Goal: Task Accomplishment & Management: Complete application form

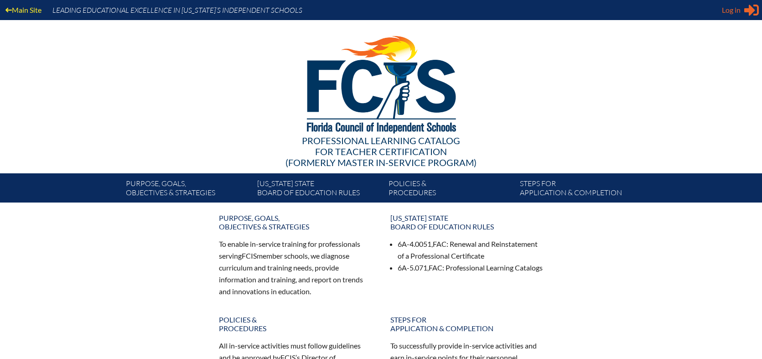
click at [725, 10] on span "Log in" at bounding box center [730, 10] width 19 height 11
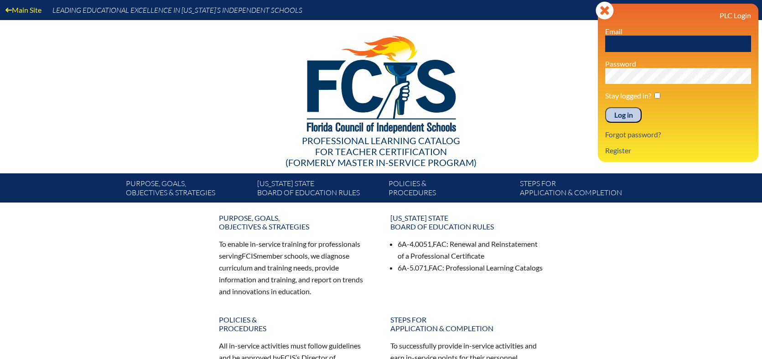
click at [613, 41] on input "text" at bounding box center [678, 44] width 146 height 16
type input "[EMAIL_ADDRESS][PERSON_NAME][DOMAIN_NAME]"
click at [605, 107] on input "Log in" at bounding box center [623, 114] width 36 height 15
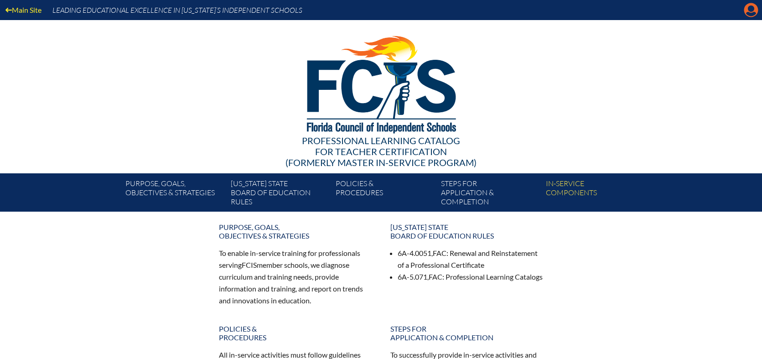
click at [749, 13] on icon "Manage account" at bounding box center [750, 10] width 15 height 15
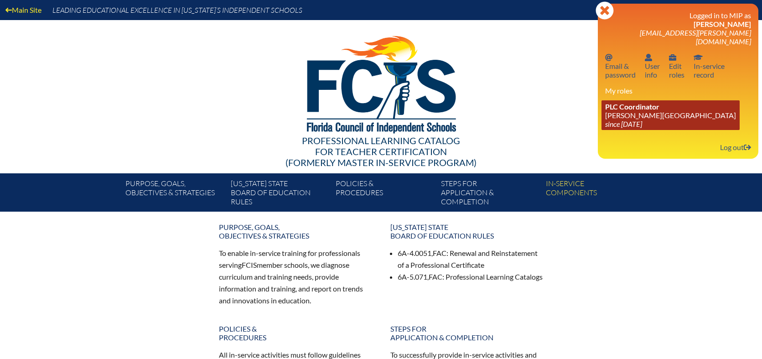
click at [647, 105] on link "PLC Coordinator Bolles School since 2017 Feb 26" at bounding box center [670, 115] width 138 height 30
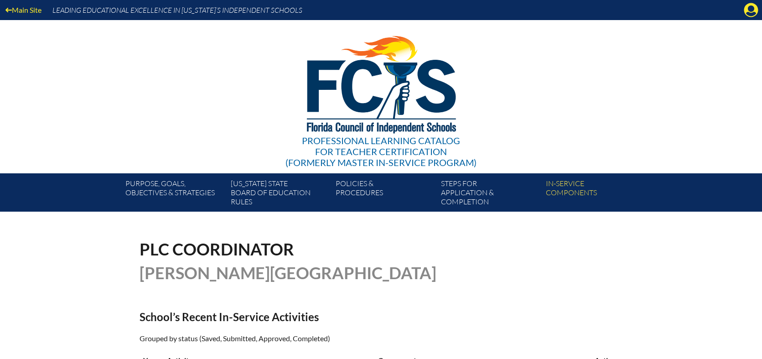
click at [612, 32] on div "Professional Learning Catalog for Teacher Certification (formerly Master In-ser…" at bounding box center [381, 96] width 554 height 153
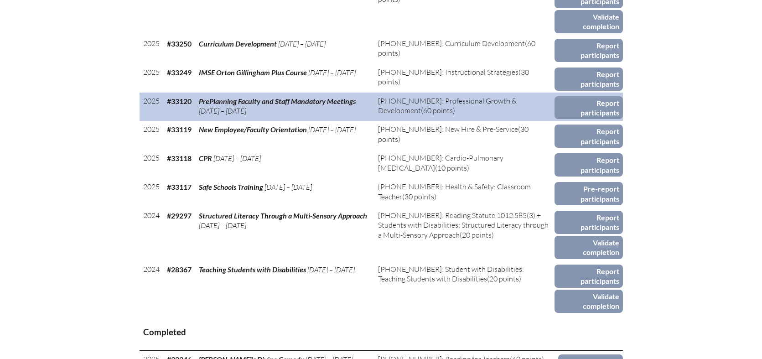
scroll to position [501, 0]
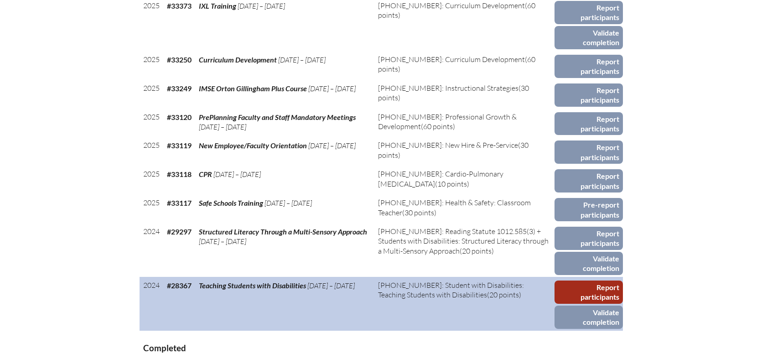
click at [597, 289] on link "Report participants" at bounding box center [588, 291] width 68 height 23
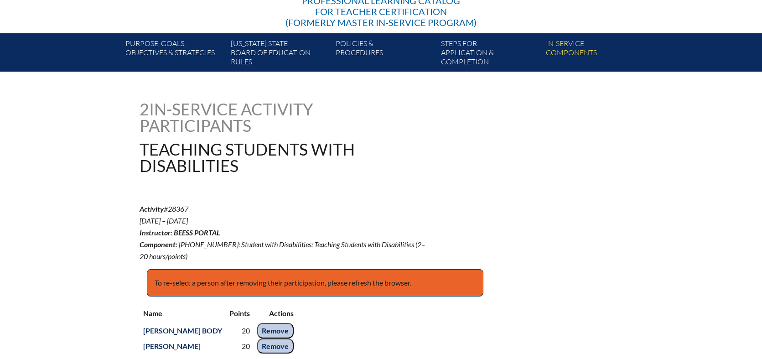
scroll to position [228, 0]
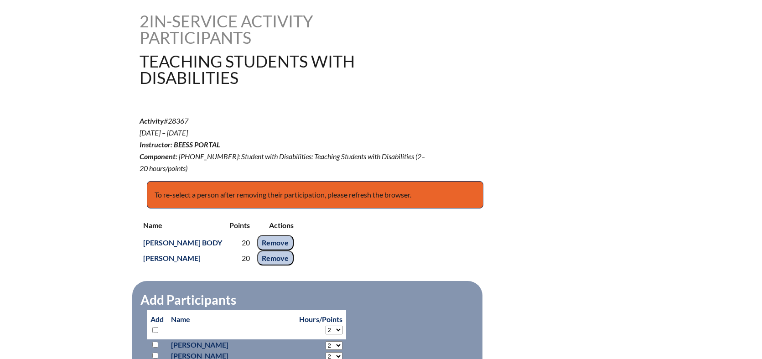
click at [474, 74] on div "2 In-service Activity Participants Teaching Students with Disabilities" at bounding box center [380, 49] width 483 height 73
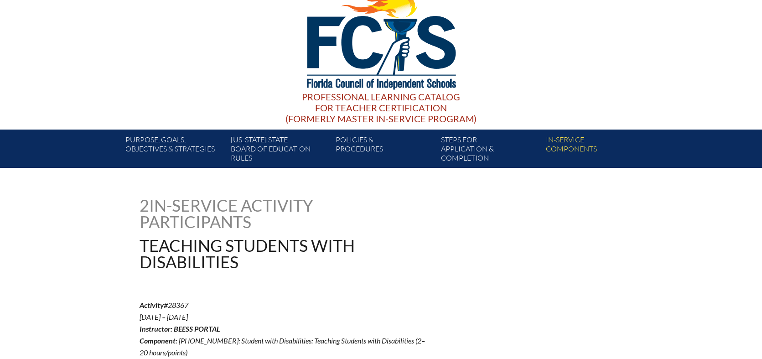
scroll to position [0, 0]
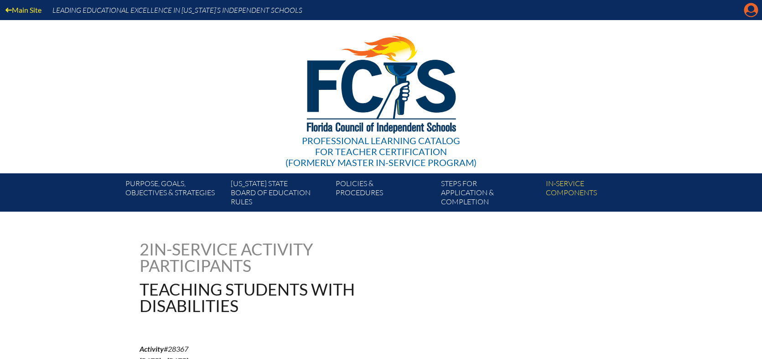
click at [751, 11] on icon "Manage account" at bounding box center [750, 10] width 15 height 15
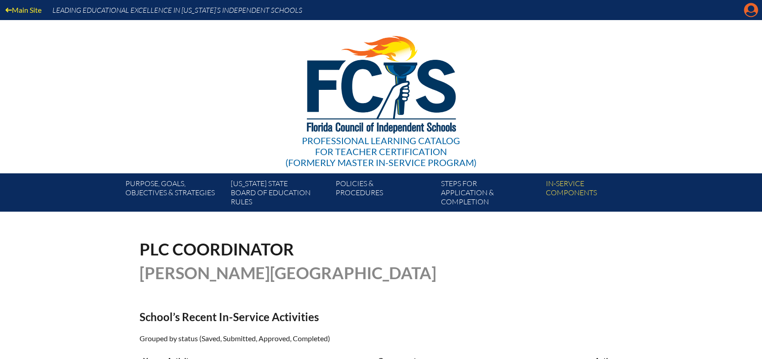
click at [746, 10] on icon at bounding box center [751, 10] width 14 height 14
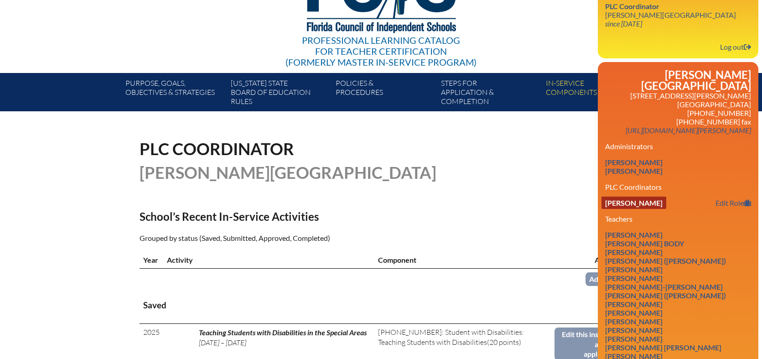
scroll to position [182, 0]
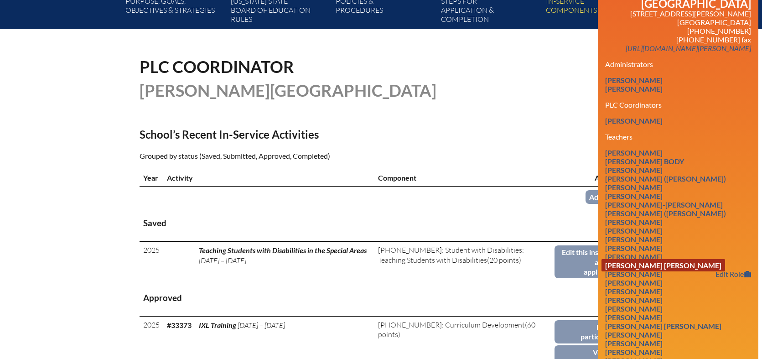
click at [667, 259] on link "Kevin Robert Curran" at bounding box center [663, 265] width 124 height 12
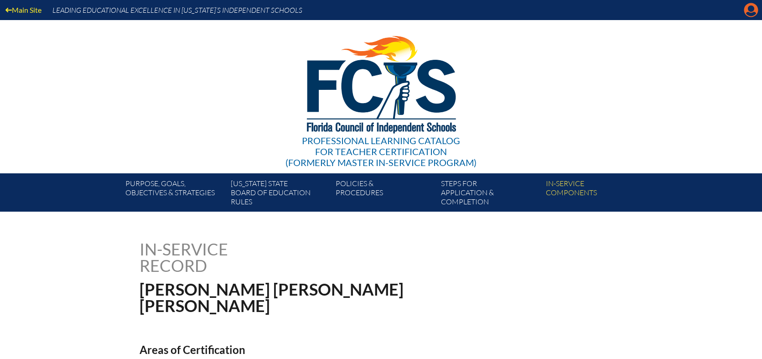
click at [751, 10] on icon "Manage account" at bounding box center [750, 10] width 15 height 15
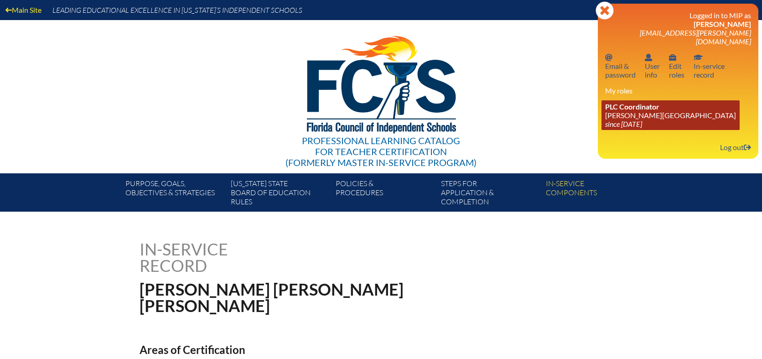
click at [621, 109] on link "PLC Coordinator Bolles School since 2017 Feb 26" at bounding box center [670, 115] width 138 height 30
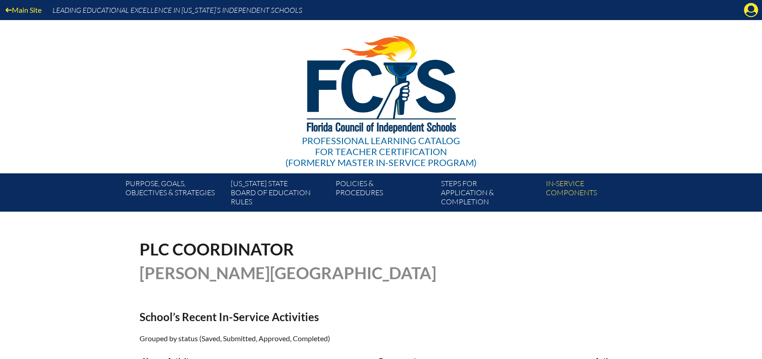
click at [709, 36] on div "Main Site Leading Educational Excellence in Florida’s Independent Schools Profe…" at bounding box center [381, 105] width 762 height 211
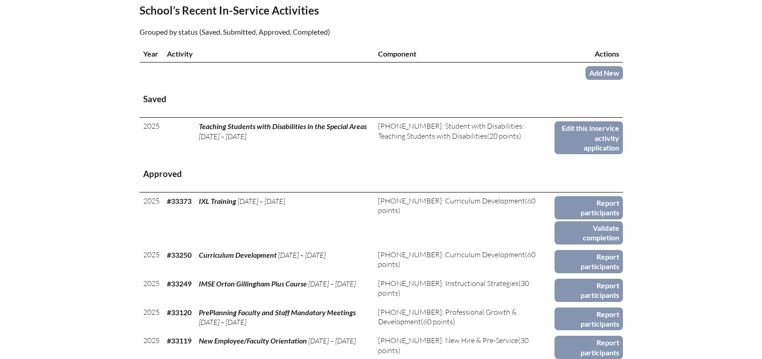
scroll to position [365, 0]
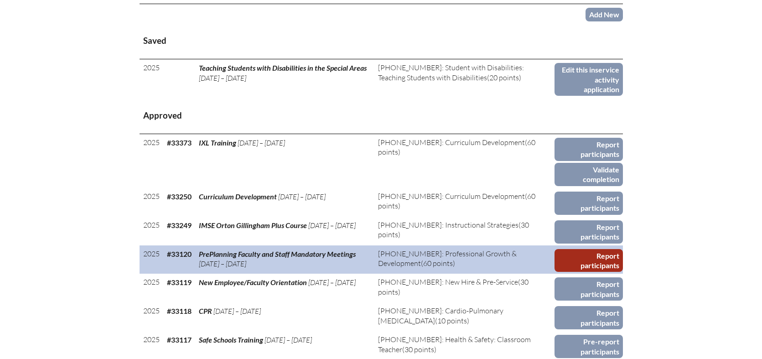
click at [600, 249] on link "Report participants" at bounding box center [588, 260] width 68 height 23
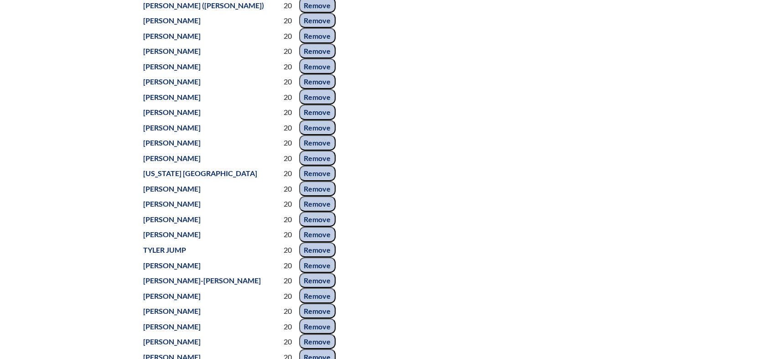
scroll to position [456, 0]
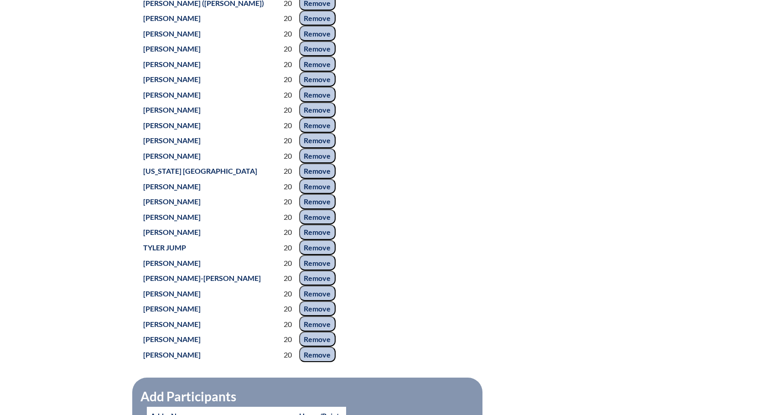
click at [551, 162] on div "Name Points Actions Lillian Bruns (Clanton) 20 Remove Suzanne Carlino 20 Remove…" at bounding box center [380, 169] width 483 height 387
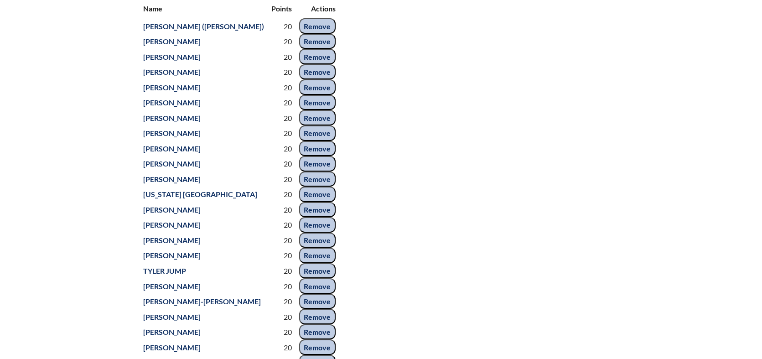
scroll to position [410, 0]
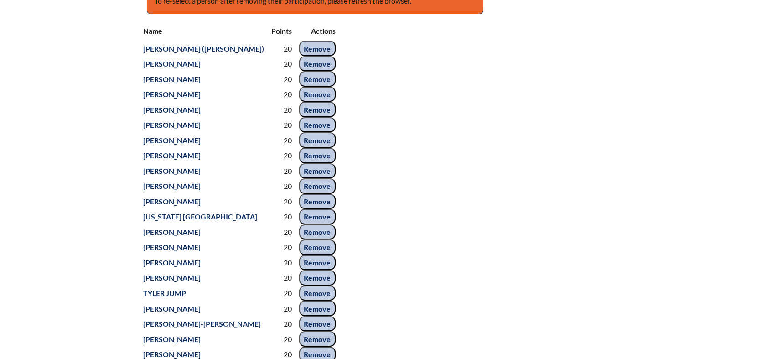
click at [299, 117] on input "Remove" at bounding box center [317, 109] width 36 height 15
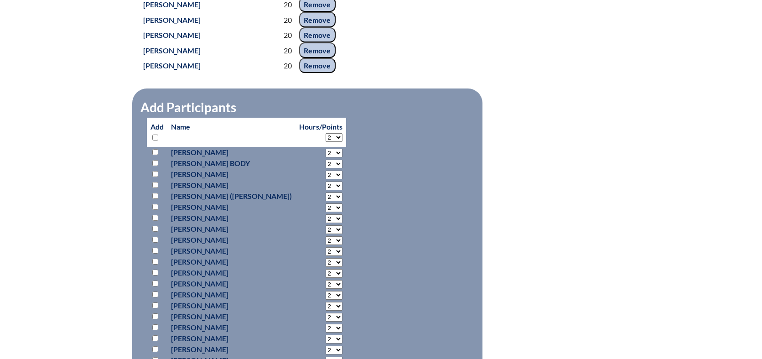
scroll to position [775, 0]
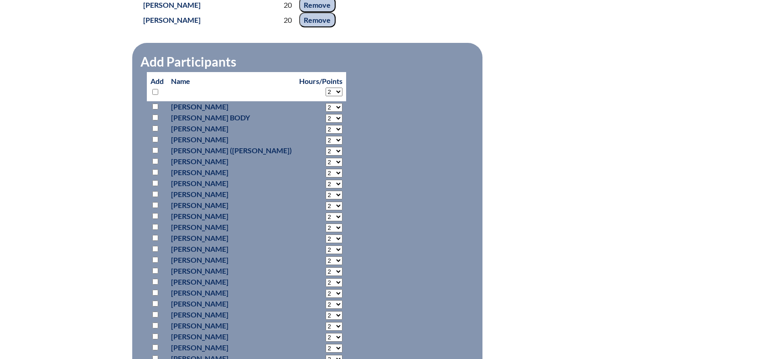
click at [155, 109] on input "checkbox" at bounding box center [155, 106] width 6 height 6
checkbox input "true"
click at [155, 120] on input "checkbox" at bounding box center [155, 117] width 6 height 6
checkbox input "true"
click at [155, 131] on input "checkbox" at bounding box center [155, 128] width 6 height 6
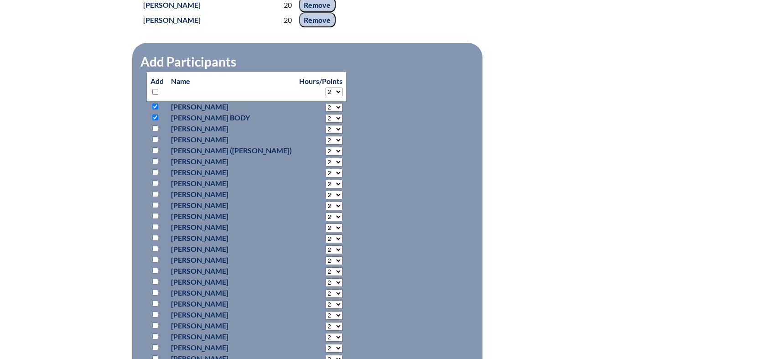
checkbox input "true"
click at [157, 142] on input "checkbox" at bounding box center [155, 139] width 6 height 6
checkbox input "true"
click at [154, 153] on input "checkbox" at bounding box center [155, 150] width 6 height 6
checkbox input "true"
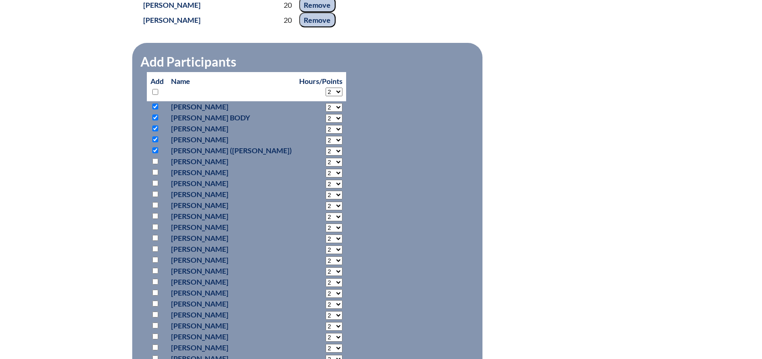
click at [155, 186] on input "checkbox" at bounding box center [155, 183] width 6 height 6
checkbox input "true"
click at [155, 197] on input "checkbox" at bounding box center [155, 194] width 6 height 6
checkbox input "true"
click at [155, 208] on input "checkbox" at bounding box center [155, 205] width 6 height 6
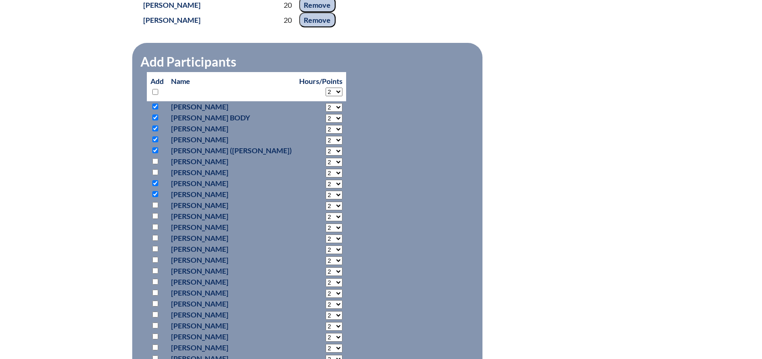
checkbox input "true"
click at [153, 219] on input "checkbox" at bounding box center [155, 216] width 6 height 6
checkbox input "true"
click at [156, 230] on input "checkbox" at bounding box center [155, 227] width 6 height 6
checkbox input "true"
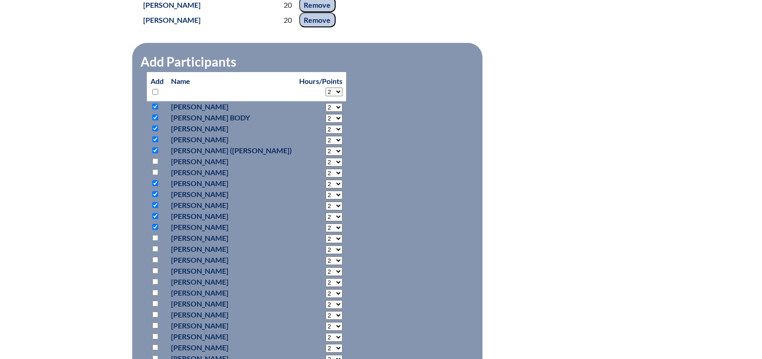
click at [155, 241] on input "checkbox" at bounding box center [155, 238] width 6 height 6
checkbox input "true"
click at [155, 252] on input "checkbox" at bounding box center [155, 249] width 6 height 6
checkbox input "true"
click at [153, 263] on input "checkbox" at bounding box center [155, 260] width 6 height 6
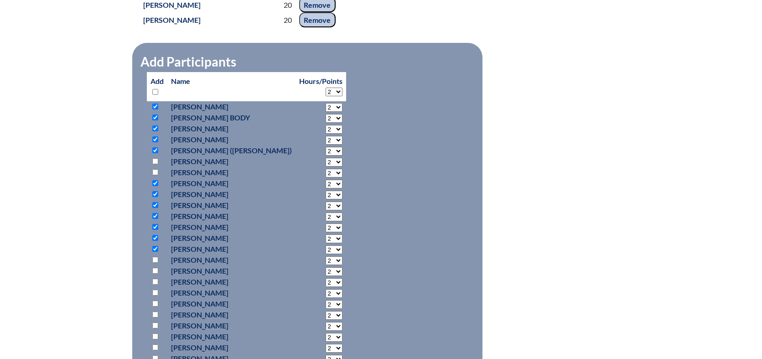
checkbox input "true"
click at [155, 273] on input "checkbox" at bounding box center [155, 271] width 6 height 6
checkbox input "true"
click at [157, 284] on input "checkbox" at bounding box center [155, 281] width 6 height 6
checkbox input "true"
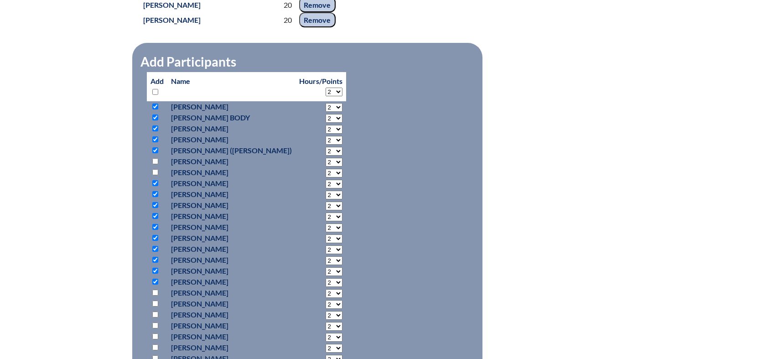
click at [155, 295] on input "checkbox" at bounding box center [155, 292] width 6 height 6
checkbox input "true"
click at [155, 306] on input "checkbox" at bounding box center [155, 303] width 6 height 6
checkbox input "true"
drag, startPoint x: 155, startPoint y: 330, endPoint x: 155, endPoint y: 335, distance: 5.9
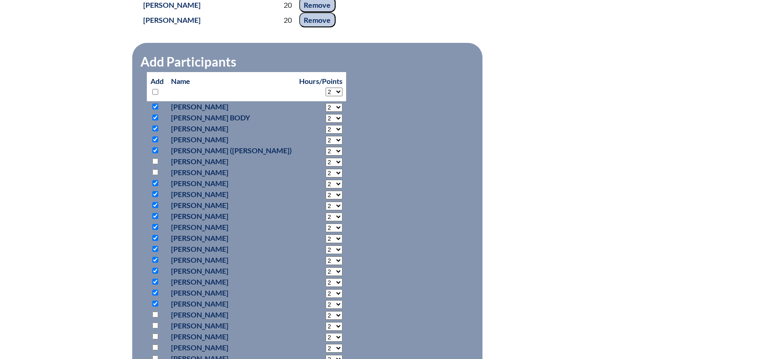
click at [155, 317] on input "checkbox" at bounding box center [155, 314] width 6 height 6
checkbox input "true"
click at [155, 339] on input "checkbox" at bounding box center [155, 336] width 6 height 6
checkbox input "true"
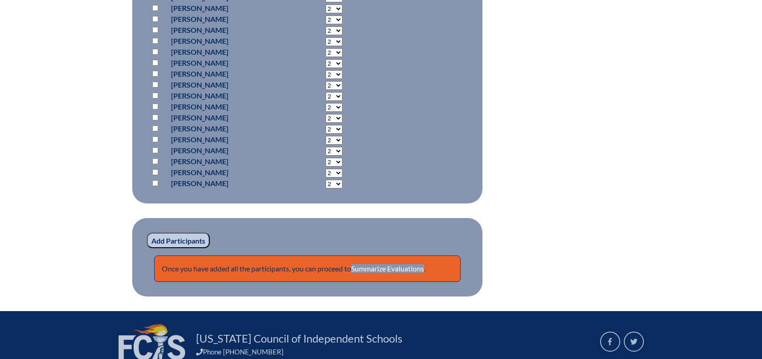
scroll to position [1367, 0]
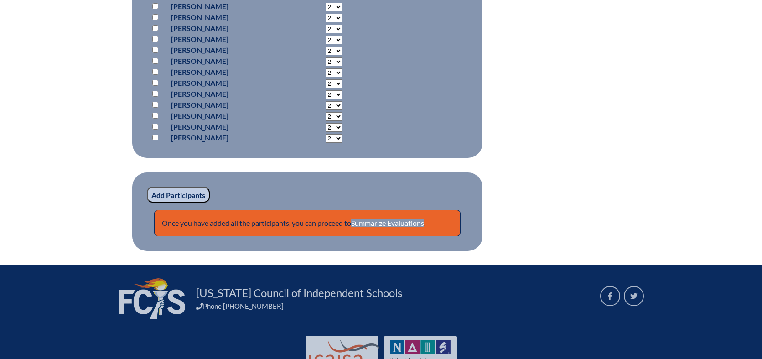
click at [179, 202] on input "Add Participants" at bounding box center [178, 194] width 63 height 15
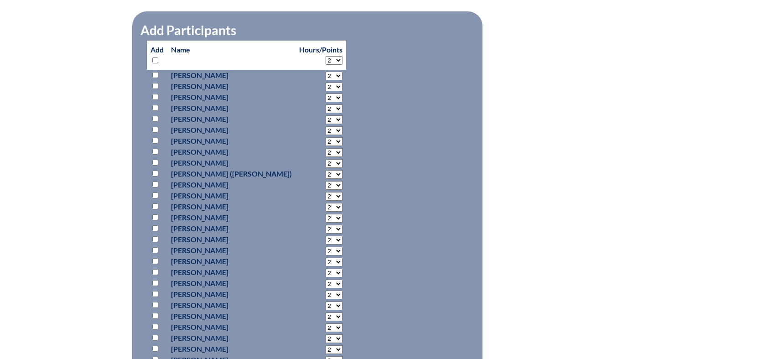
scroll to position [1094, 0]
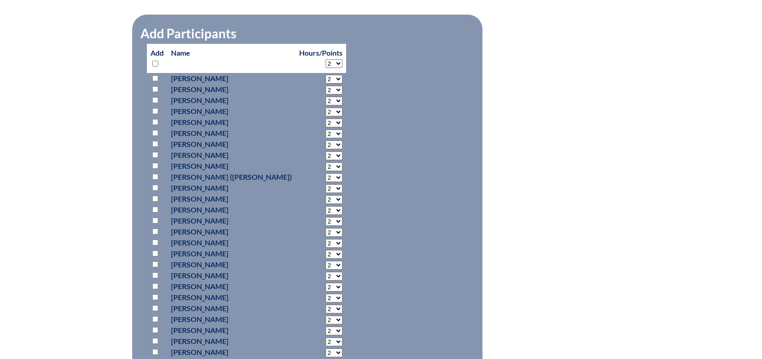
click at [155, 125] on input "checkbox" at bounding box center [155, 122] width 6 height 6
checkbox input "true"
click at [155, 136] on input "checkbox" at bounding box center [155, 133] width 6 height 6
checkbox input "true"
click at [155, 147] on input "checkbox" at bounding box center [155, 144] width 6 height 6
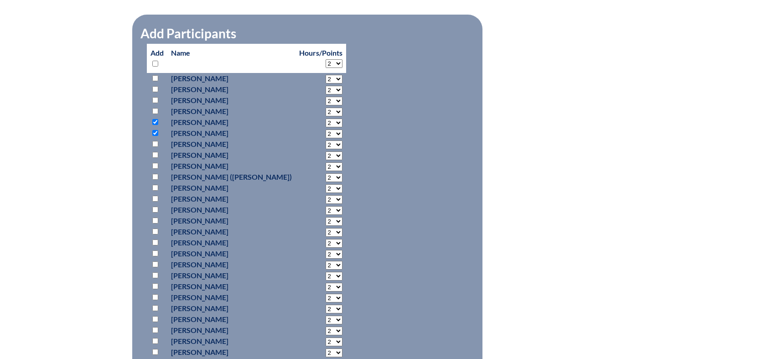
checkbox input "true"
click at [155, 158] on input "checkbox" at bounding box center [155, 155] width 6 height 6
checkbox input "true"
click at [155, 171] on p at bounding box center [156, 165] width 13 height 11
click at [153, 169] on input "checkbox" at bounding box center [155, 166] width 6 height 6
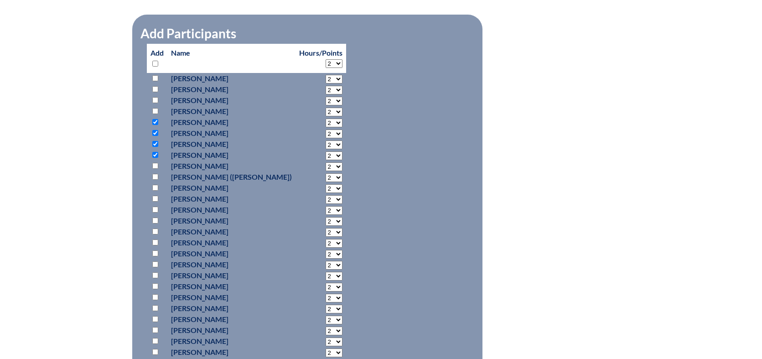
checkbox input "true"
click at [155, 180] on input "checkbox" at bounding box center [155, 177] width 6 height 6
checkbox input "true"
click at [155, 193] on p at bounding box center [156, 187] width 13 height 11
click at [157, 191] on input "checkbox" at bounding box center [155, 188] width 6 height 6
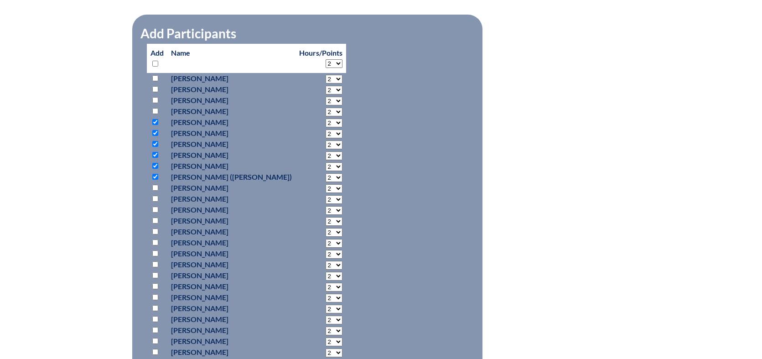
checkbox input "true"
click at [155, 201] on input "checkbox" at bounding box center [155, 199] width 6 height 6
checkbox input "true"
click at [154, 212] on input "checkbox" at bounding box center [155, 209] width 6 height 6
checkbox input "true"
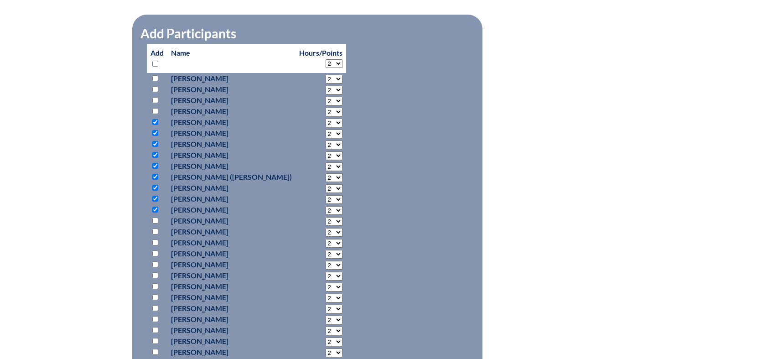
click at [155, 226] on p at bounding box center [156, 220] width 13 height 11
click at [158, 223] on input "checkbox" at bounding box center [155, 220] width 6 height 6
checkbox input "true"
click at [155, 234] on input "checkbox" at bounding box center [155, 231] width 6 height 6
checkbox input "true"
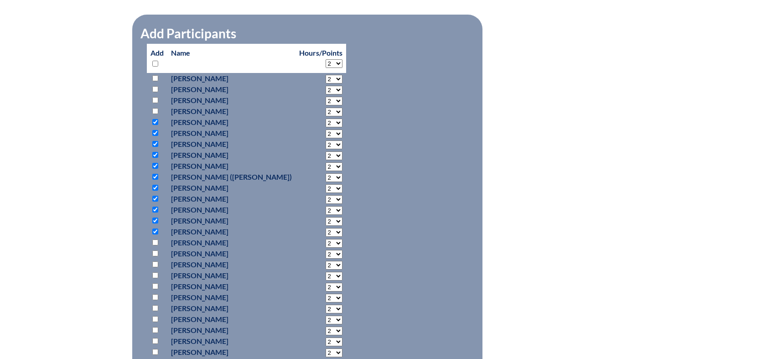
click at [155, 245] on input "checkbox" at bounding box center [155, 242] width 6 height 6
checkbox input "false"
click at [154, 256] on input "checkbox" at bounding box center [155, 253] width 6 height 6
checkbox input "true"
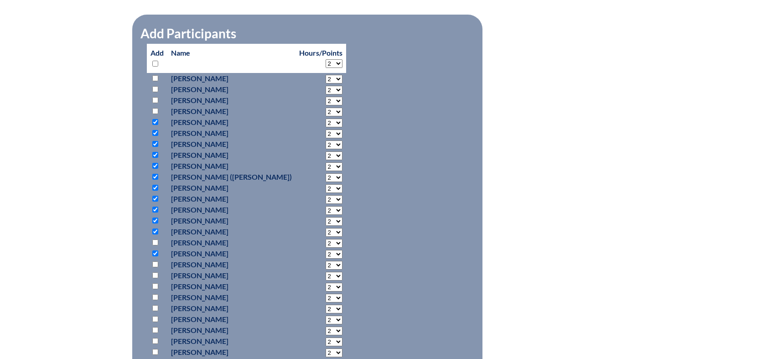
click at [156, 267] on input "checkbox" at bounding box center [155, 264] width 6 height 6
checkbox input "false"
click at [156, 278] on input "checkbox" at bounding box center [155, 275] width 6 height 6
checkbox input "true"
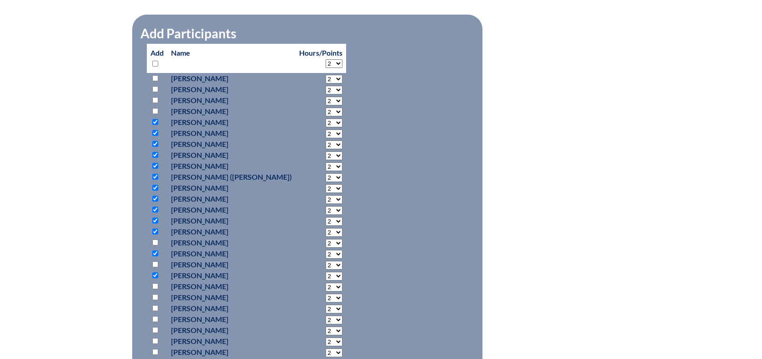
click at [156, 289] on input "checkbox" at bounding box center [155, 286] width 6 height 6
checkbox input "true"
click at [153, 300] on input "checkbox" at bounding box center [155, 297] width 6 height 6
checkbox input "true"
click at [154, 311] on input "checkbox" at bounding box center [155, 308] width 6 height 6
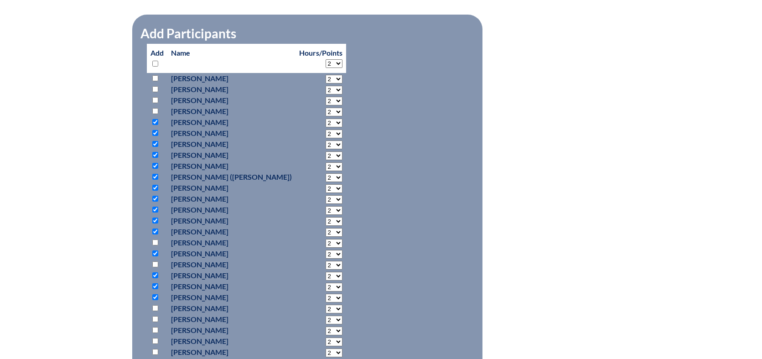
checkbox input "true"
click at [150, 324] on p at bounding box center [156, 319] width 13 height 11
click at [154, 333] on input "checkbox" at bounding box center [155, 330] width 6 height 6
checkbox input "true"
click at [156, 322] on input "checkbox" at bounding box center [155, 319] width 6 height 6
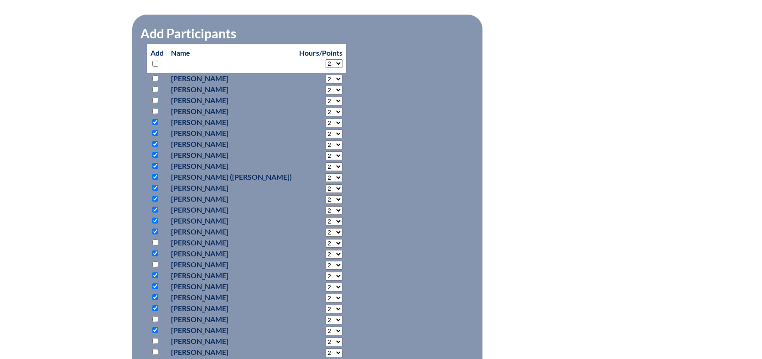
checkbox input "true"
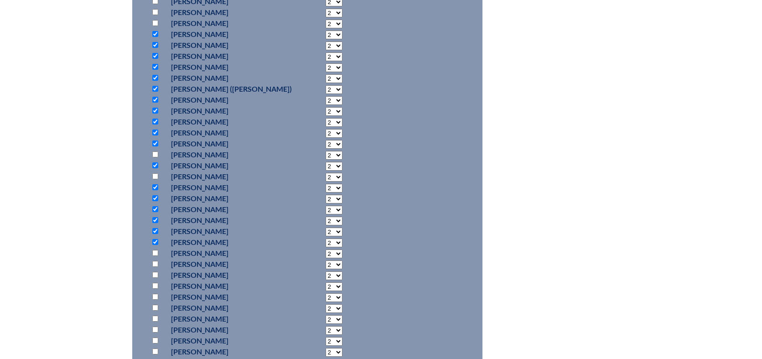
scroll to position [1185, 0]
click at [157, 252] on input "checkbox" at bounding box center [155, 250] width 6 height 6
checkbox input "true"
click at [155, 263] on input "checkbox" at bounding box center [155, 261] width 6 height 6
checkbox input "true"
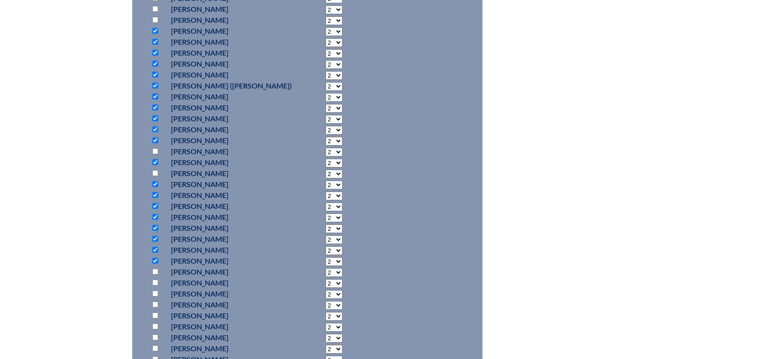
click at [155, 274] on input "checkbox" at bounding box center [155, 271] width 6 height 6
checkbox input "true"
click at [154, 288] on p at bounding box center [156, 282] width 13 height 11
click at [155, 296] on input "checkbox" at bounding box center [155, 293] width 6 height 6
checkbox input "true"
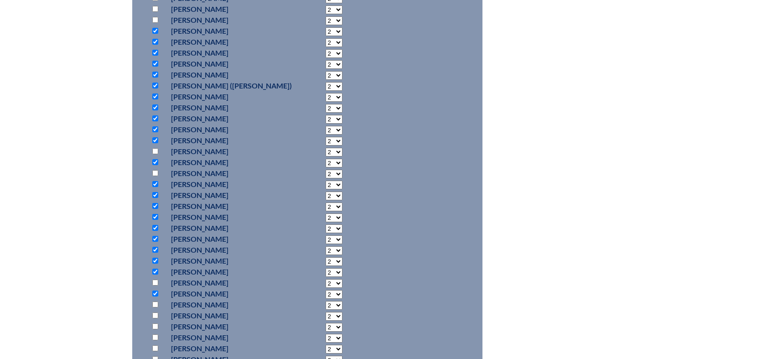
click at [154, 307] on input "checkbox" at bounding box center [155, 304] width 6 height 6
checkbox input "true"
click at [155, 288] on p at bounding box center [156, 282] width 13 height 11
click at [152, 288] on p at bounding box center [156, 282] width 13 height 11
drag, startPoint x: 158, startPoint y: 293, endPoint x: 156, endPoint y: 299, distance: 5.6
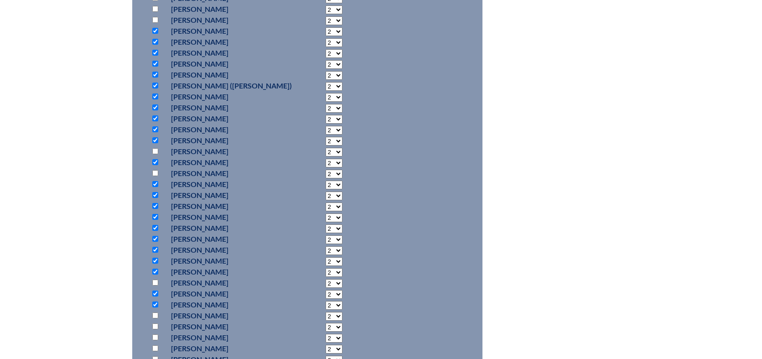
click at [157, 288] on p at bounding box center [156, 282] width 13 height 11
click at [156, 285] on input "checkbox" at bounding box center [155, 282] width 6 height 6
checkbox input "true"
click at [154, 318] on input "checkbox" at bounding box center [155, 315] width 6 height 6
checkbox input "true"
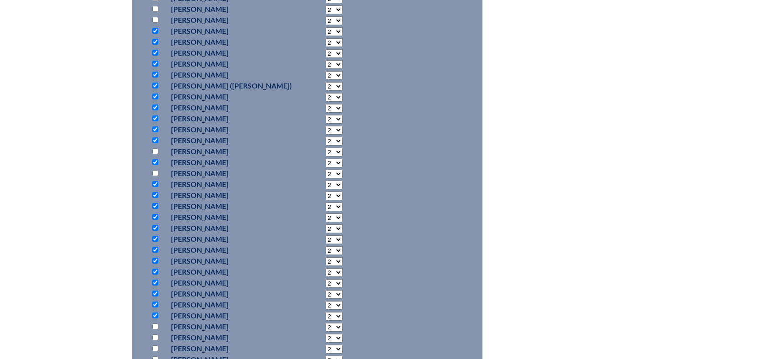
click at [154, 329] on input "checkbox" at bounding box center [155, 326] width 6 height 6
checkbox input "true"
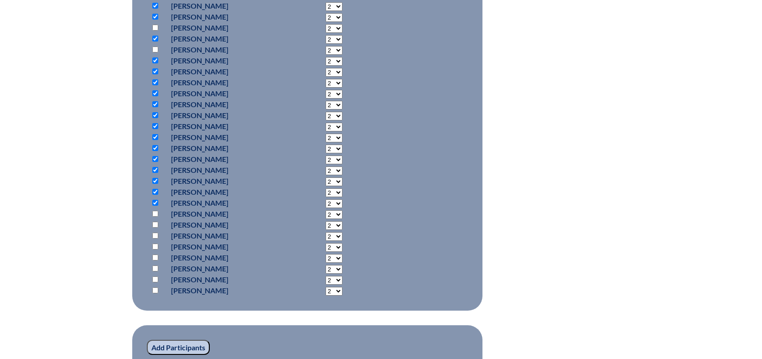
scroll to position [1322, 0]
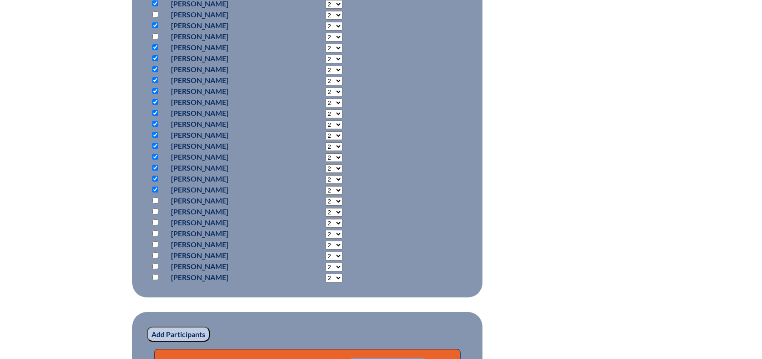
click at [156, 206] on p at bounding box center [156, 200] width 13 height 11
click at [155, 214] on input "checkbox" at bounding box center [155, 211] width 6 height 6
checkbox input "true"
click at [156, 217] on p at bounding box center [156, 211] width 13 height 11
click at [159, 206] on p at bounding box center [156, 200] width 13 height 11
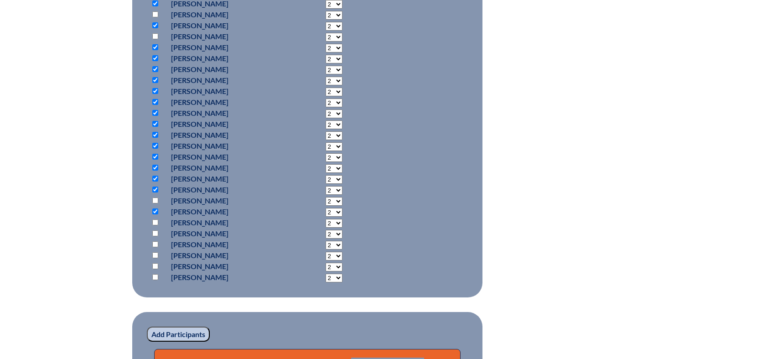
click at [157, 203] on input "checkbox" at bounding box center [155, 200] width 6 height 6
checkbox input "true"
click at [154, 225] on input "checkbox" at bounding box center [155, 222] width 6 height 6
checkbox input "true"
click at [154, 236] on input "checkbox" at bounding box center [155, 233] width 6 height 6
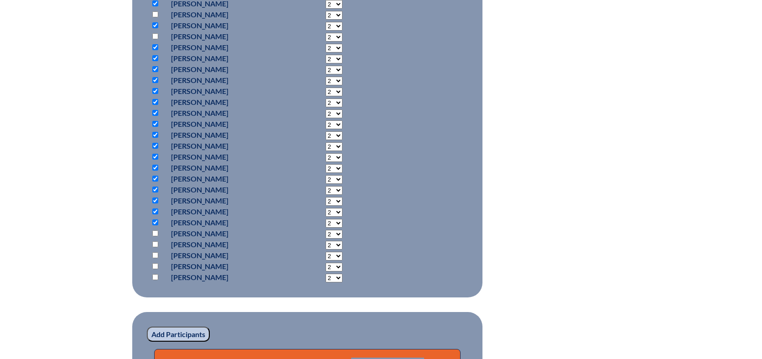
checkbox input "true"
click at [154, 247] on input "checkbox" at bounding box center [155, 244] width 6 height 6
checkbox input "true"
click at [154, 258] on input "checkbox" at bounding box center [155, 255] width 6 height 6
checkbox input "true"
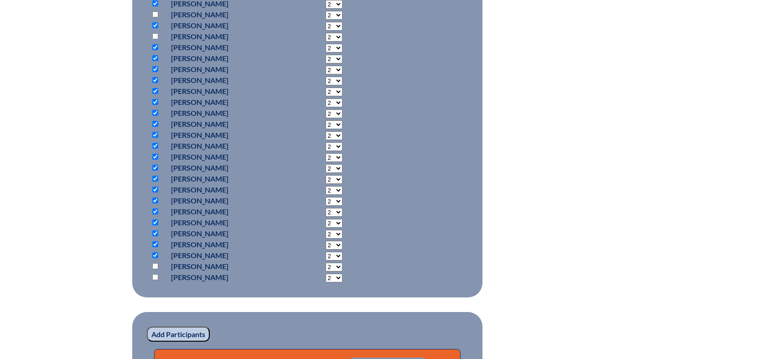
click at [154, 269] on input "checkbox" at bounding box center [155, 266] width 6 height 6
checkbox input "true"
click at [154, 283] on p at bounding box center [156, 277] width 13 height 11
click at [154, 280] on input "checkbox" at bounding box center [155, 277] width 6 height 6
checkbox input "true"
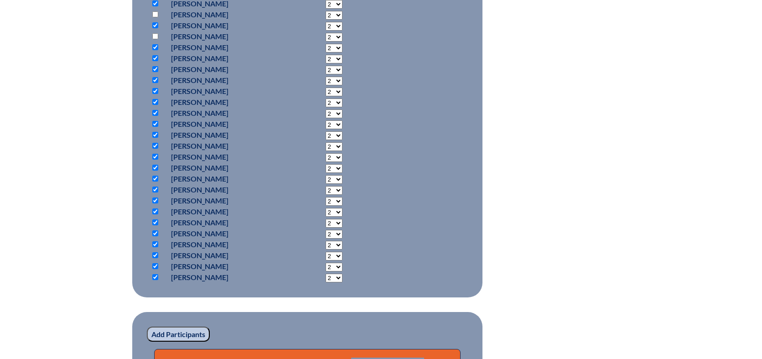
click at [169, 342] on input "Add Participants" at bounding box center [178, 333] width 63 height 15
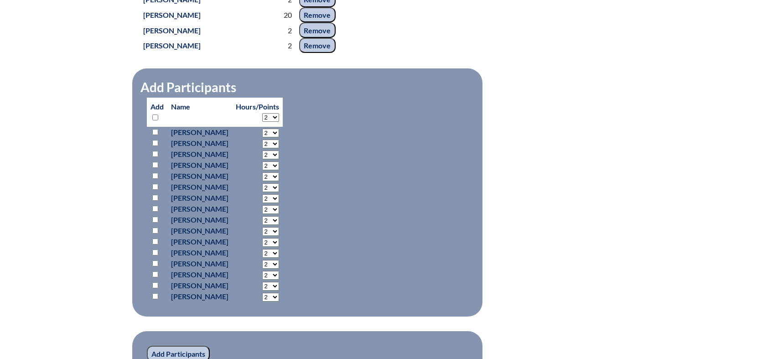
scroll to position [1422, 0]
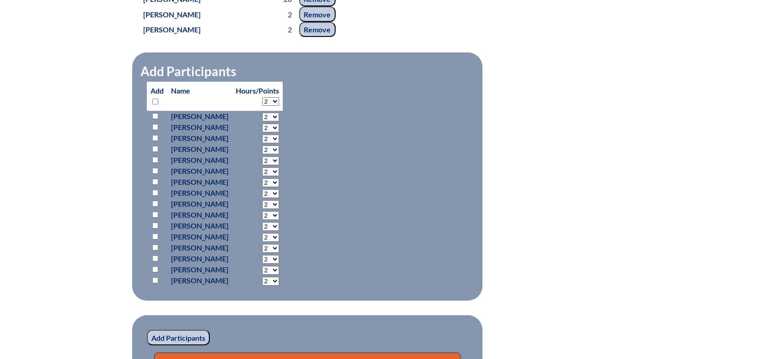
click at [154, 155] on p at bounding box center [156, 149] width 13 height 11
click at [155, 163] on input "checkbox" at bounding box center [155, 160] width 6 height 6
checkbox input "true"
click at [152, 174] on input "checkbox" at bounding box center [155, 171] width 6 height 6
checkbox input "true"
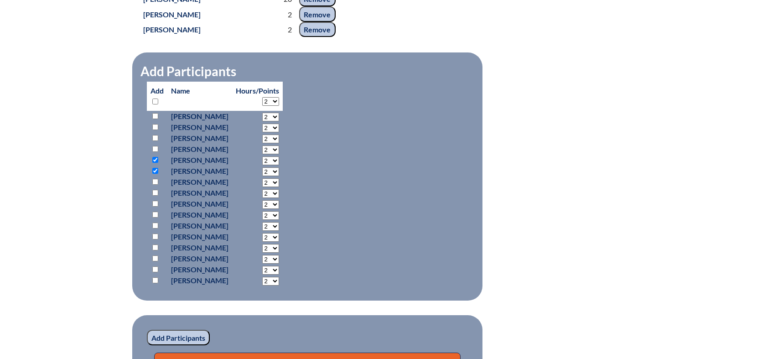
click at [154, 185] on input "checkbox" at bounding box center [155, 182] width 6 height 6
checkbox input "true"
click at [154, 217] on input "checkbox" at bounding box center [155, 214] width 6 height 6
checkbox input "true"
click at [156, 228] on input "checkbox" at bounding box center [155, 225] width 6 height 6
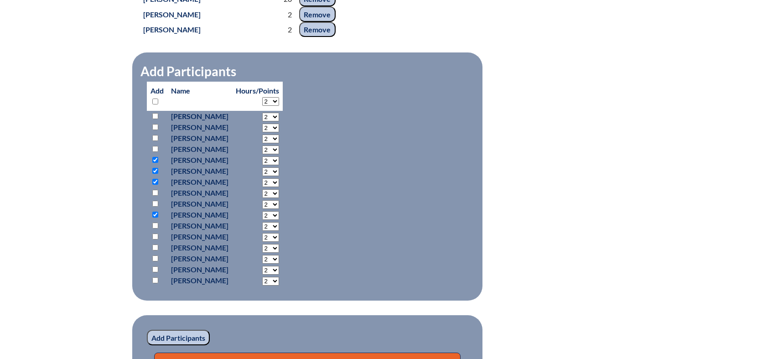
checkbox input "true"
click at [156, 239] on input "checkbox" at bounding box center [155, 236] width 6 height 6
checkbox input "true"
click at [154, 253] on p at bounding box center [156, 247] width 13 height 11
click at [158, 242] on p at bounding box center [156, 236] width 13 height 11
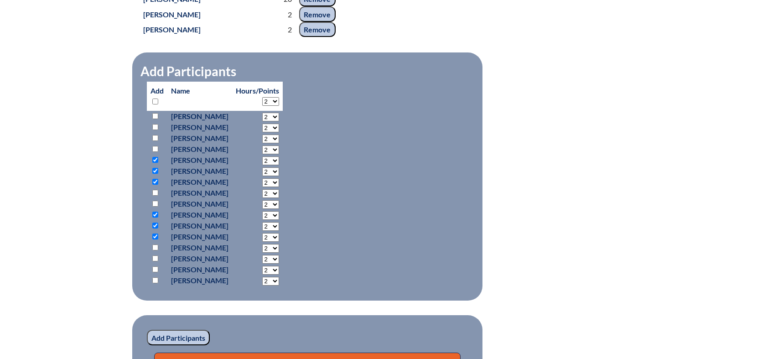
click at [157, 250] on input "checkbox" at bounding box center [155, 247] width 6 height 6
checkbox input "true"
click at [155, 261] on input "checkbox" at bounding box center [155, 258] width 6 height 6
checkbox input "true"
click at [153, 275] on p at bounding box center [156, 269] width 13 height 11
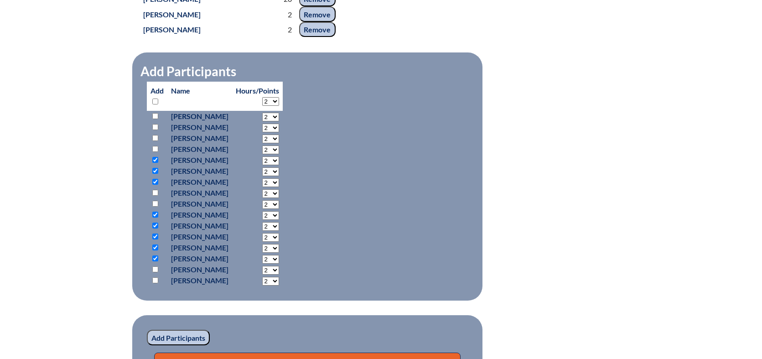
click at [154, 283] on input "checkbox" at bounding box center [155, 280] width 6 height 6
checkbox input "true"
click at [155, 272] on input "checkbox" at bounding box center [155, 269] width 6 height 6
checkbox input "true"
click at [175, 345] on input "Add Participants" at bounding box center [178, 337] width 63 height 15
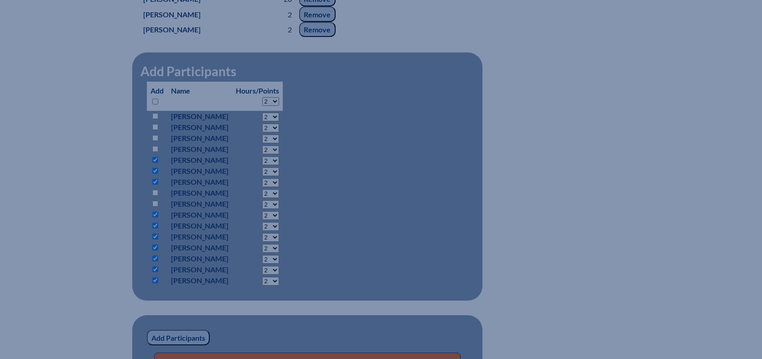
scroll to position [1423, 0]
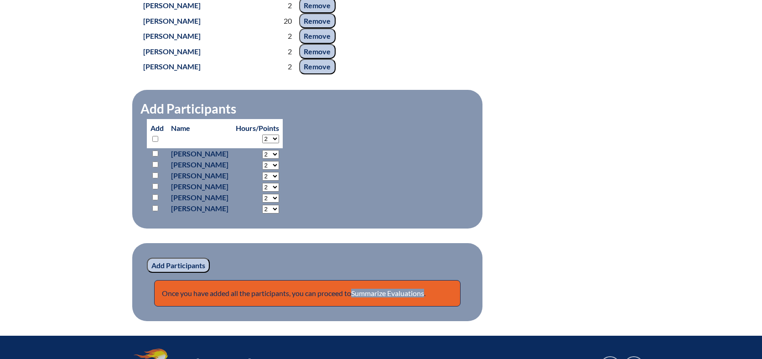
scroll to position [1604, 0]
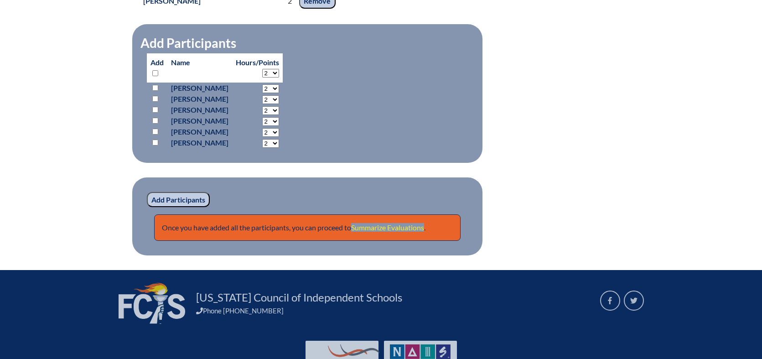
click at [370, 232] on link "Summarize Evaluations" at bounding box center [387, 227] width 73 height 9
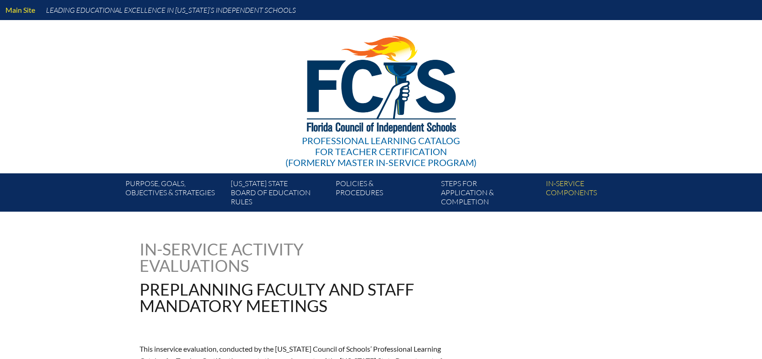
type input "0"
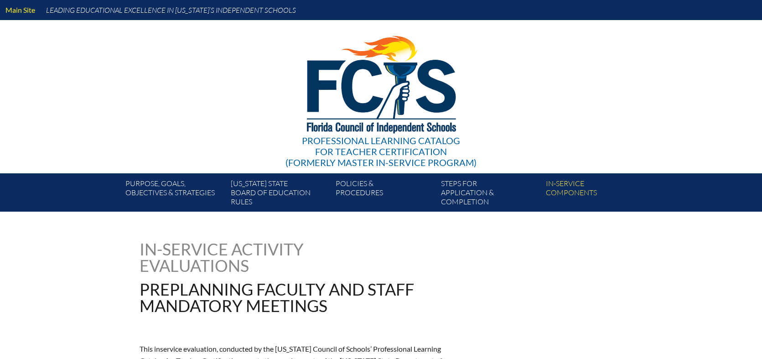
type input "0"
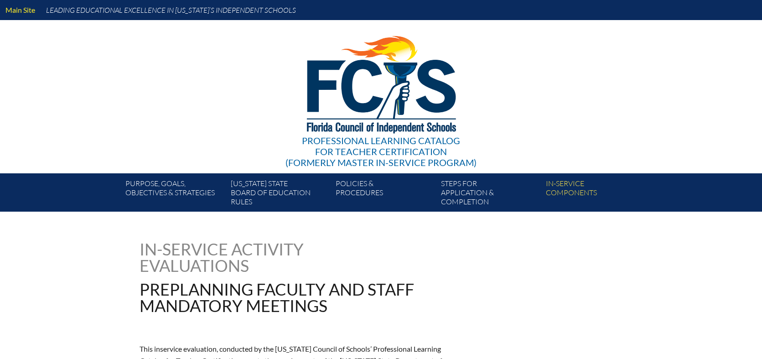
type input "0"
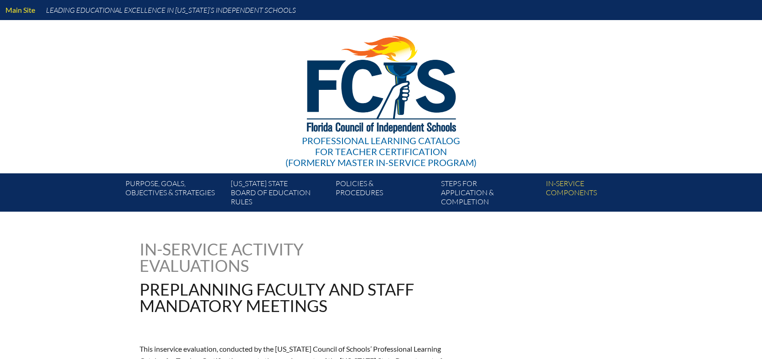
type input "0"
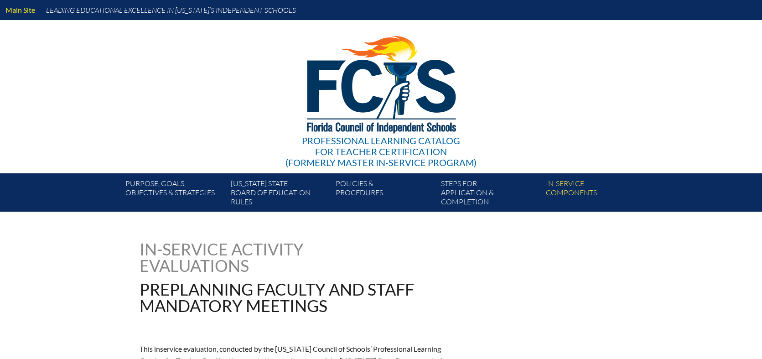
type input "0"
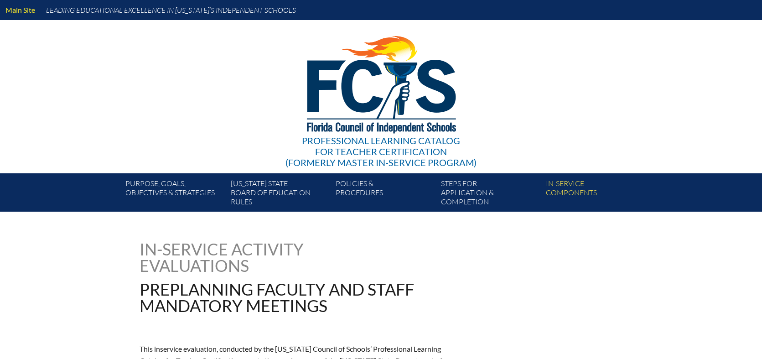
type input "0"
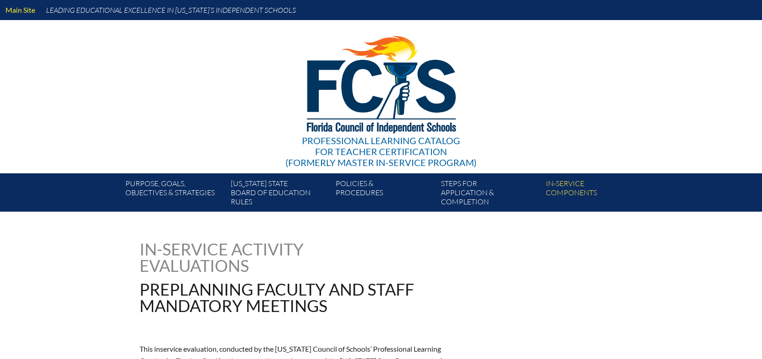
type input "0"
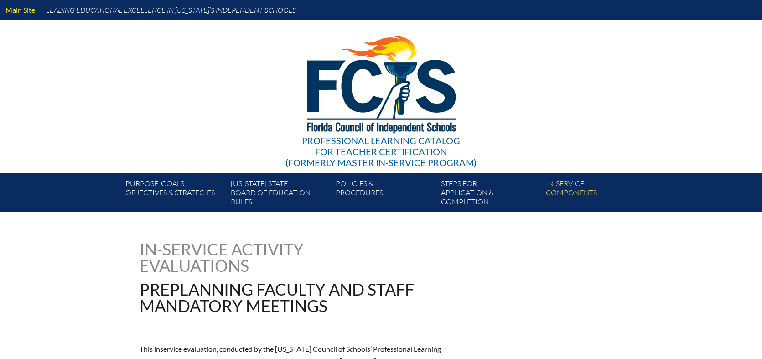
type input "0"
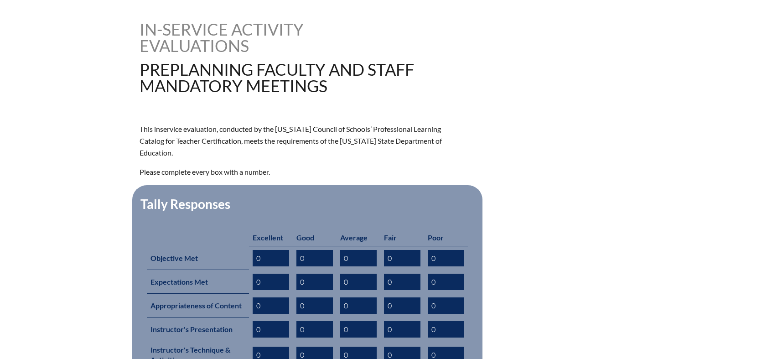
scroll to position [365, 0]
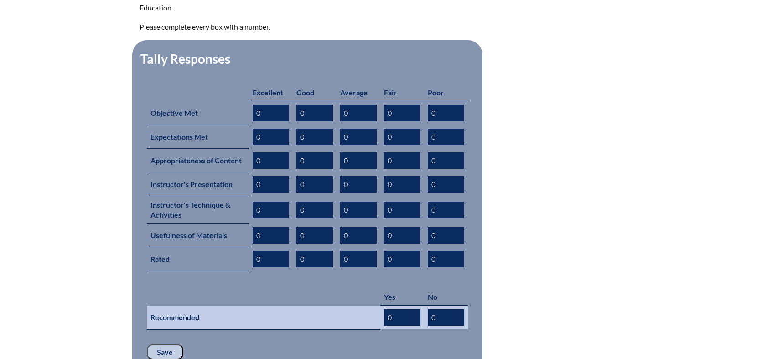
click at [398, 309] on input "0" at bounding box center [402, 317] width 36 height 16
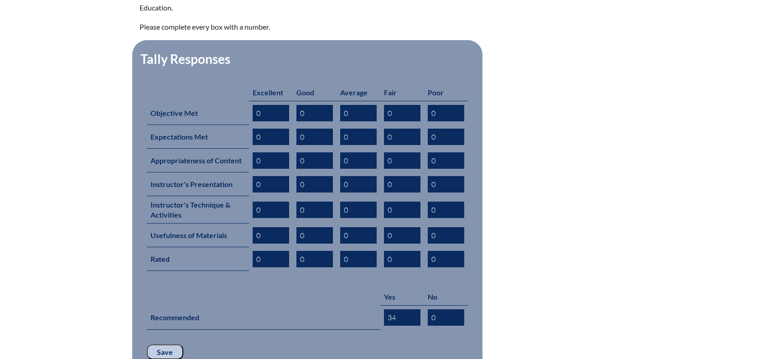
type input "34"
click at [168, 344] on input "Save" at bounding box center [165, 351] width 36 height 15
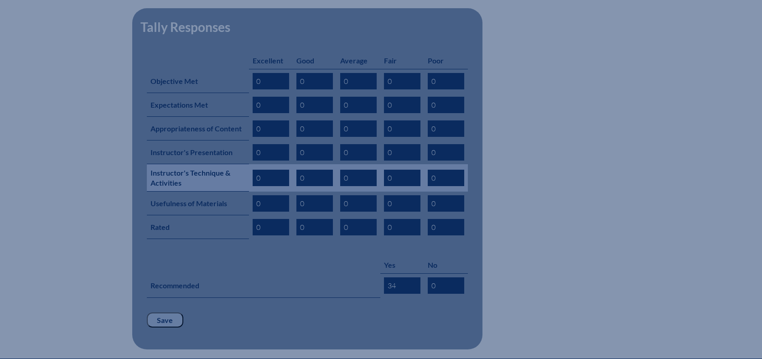
scroll to position [512, 0]
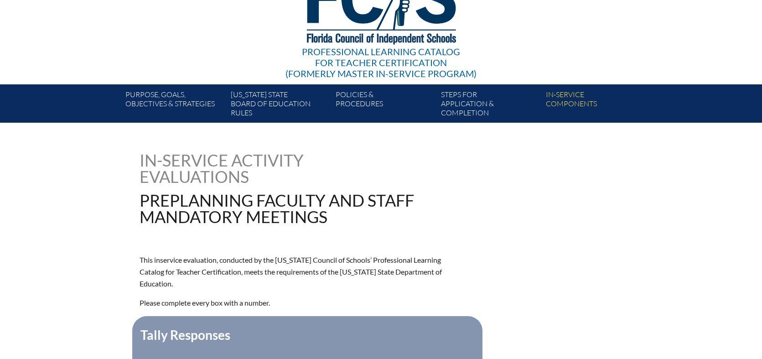
scroll to position [91, 0]
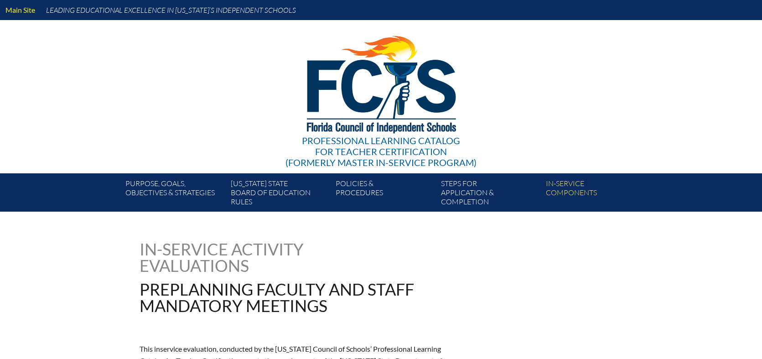
scroll to position [512, 0]
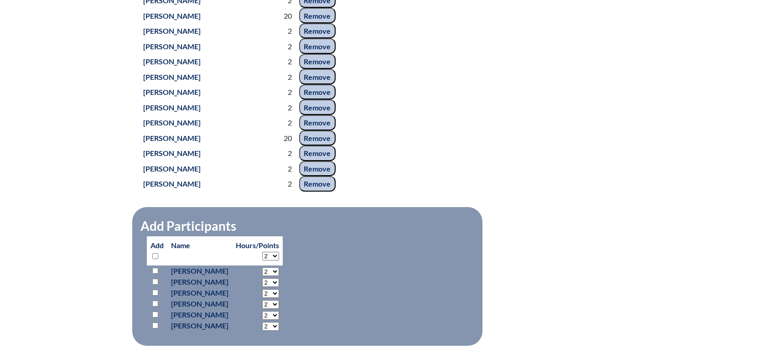
scroll to position [1513, 0]
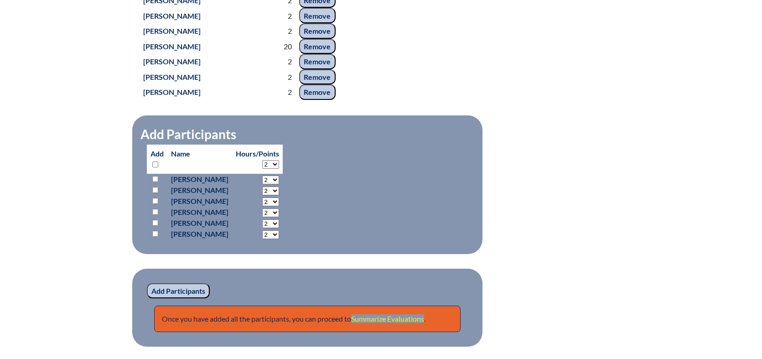
click at [375, 323] on link "Summarize Evaluations" at bounding box center [387, 318] width 73 height 9
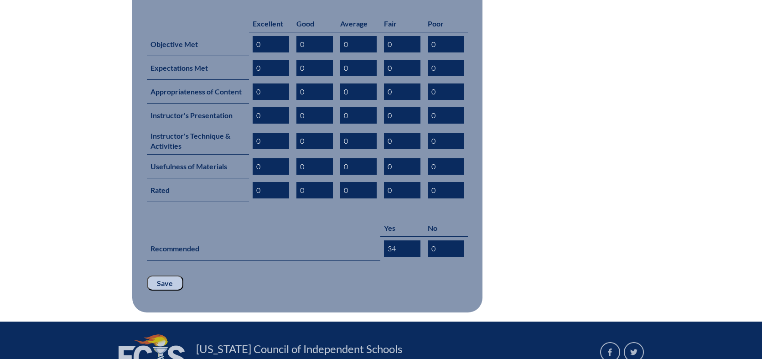
scroll to position [512, 0]
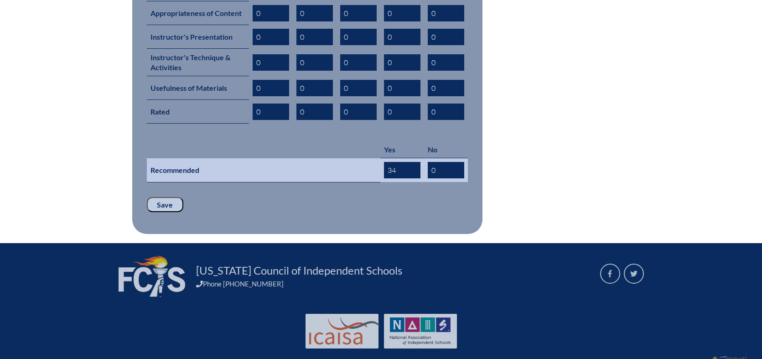
click at [401, 162] on input "34" at bounding box center [402, 170] width 36 height 16
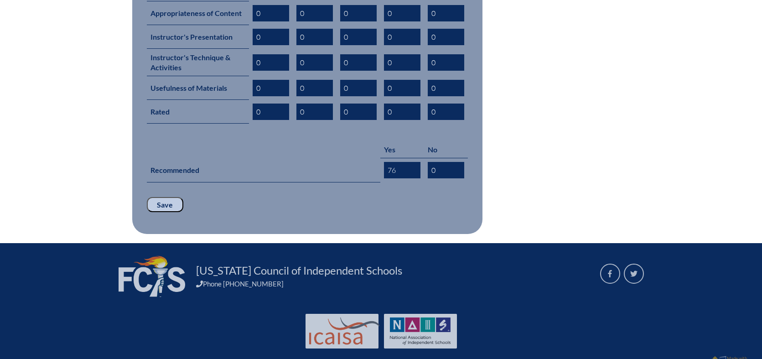
type input "76"
click at [160, 197] on input "Save" at bounding box center [165, 204] width 36 height 15
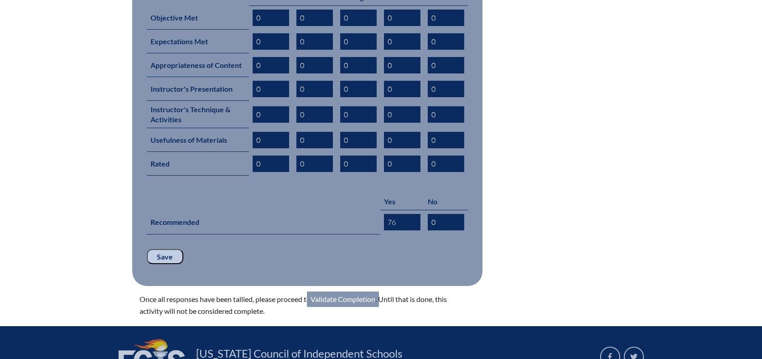
scroll to position [543, 0]
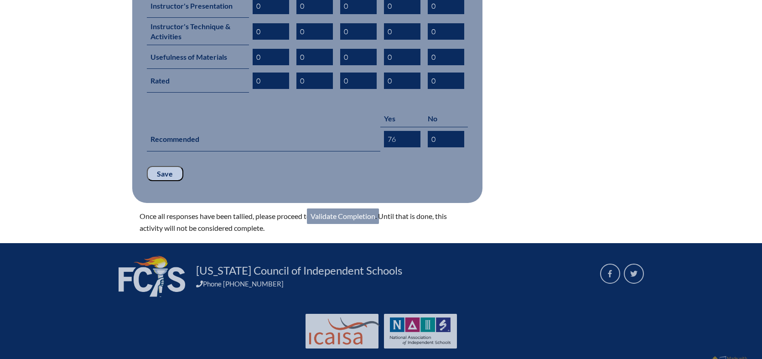
click at [332, 208] on link "Validate Completion" at bounding box center [343, 215] width 72 height 15
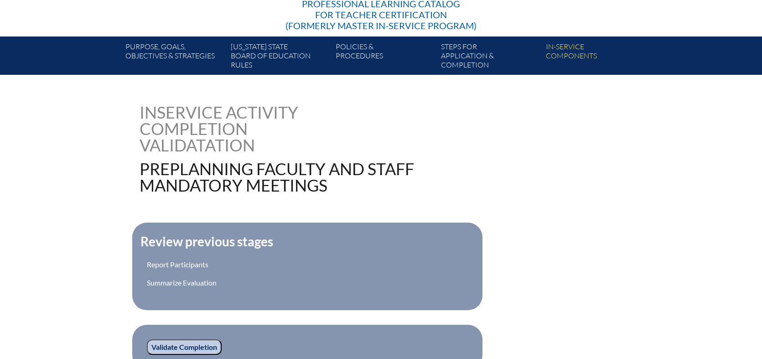
scroll to position [273, 0]
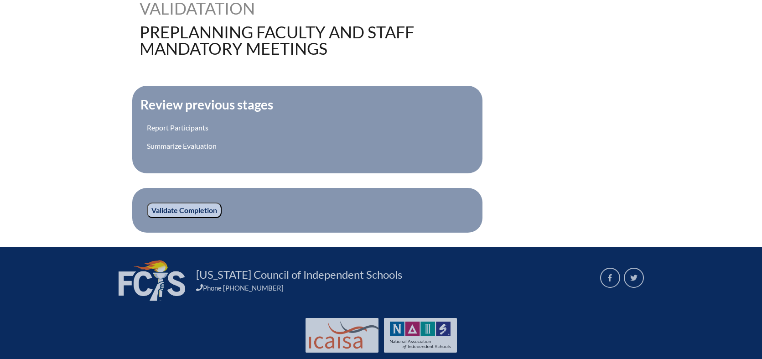
click at [169, 205] on input "Validate Completion" at bounding box center [184, 209] width 75 height 15
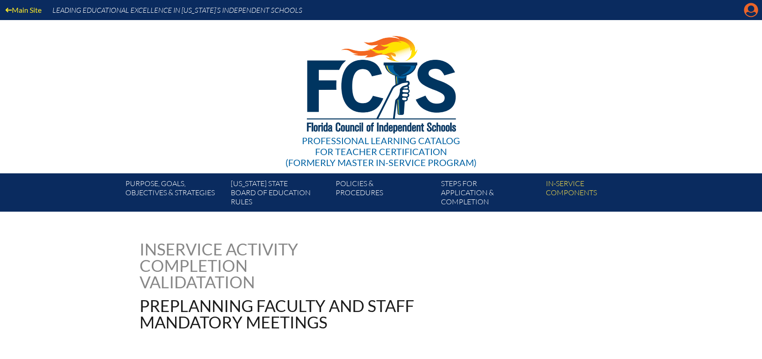
click at [747, 11] on icon at bounding box center [751, 10] width 14 height 14
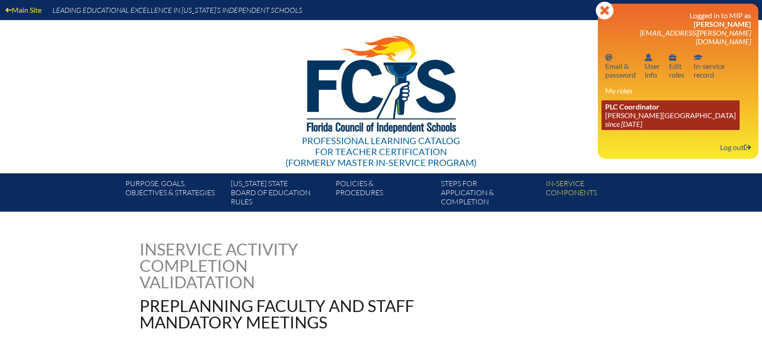
click at [621, 104] on link "PLC Coordinator [PERSON_NAME][GEOGRAPHIC_DATA] since [DATE]" at bounding box center [670, 115] width 138 height 30
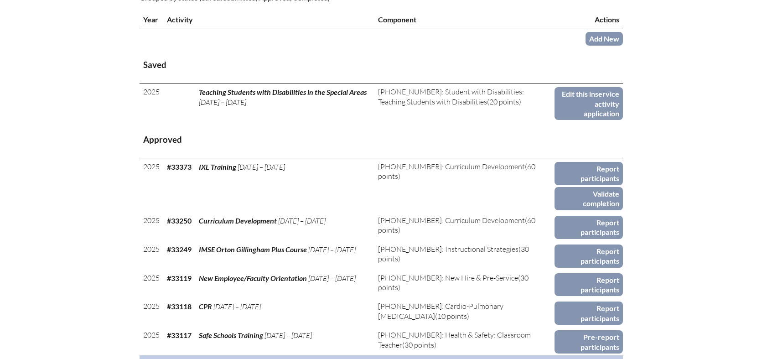
scroll to position [410, 0]
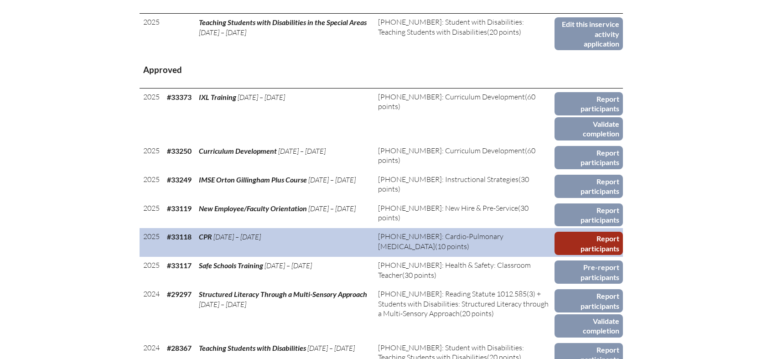
click at [583, 232] on link "Report participants" at bounding box center [588, 243] width 68 height 23
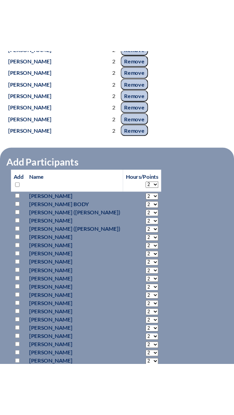
scroll to position [658, 0]
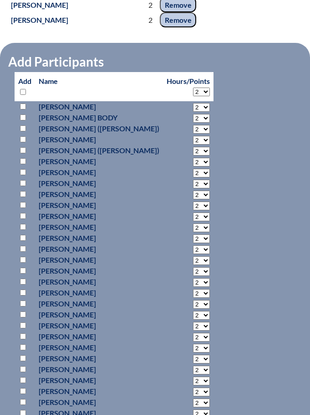
click at [25, 282] on input "checkbox" at bounding box center [23, 281] width 6 height 6
checkbox input "true"
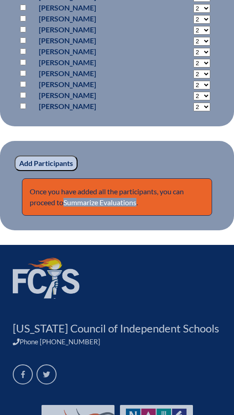
scroll to position [1387, 0]
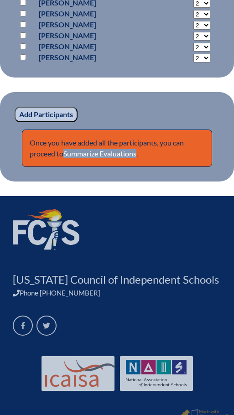
click at [40, 115] on input "Add Participants" at bounding box center [46, 114] width 63 height 15
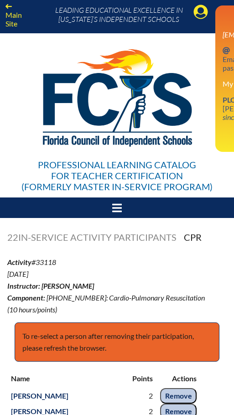
scroll to position [1402, 0]
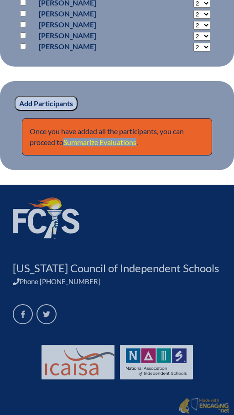
click at [102, 141] on link "Summarize Evaluations" at bounding box center [99, 142] width 73 height 9
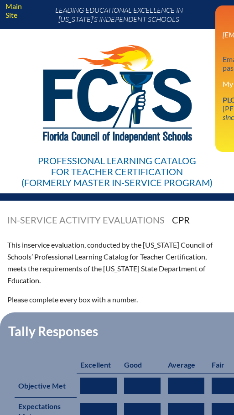
type input "0"
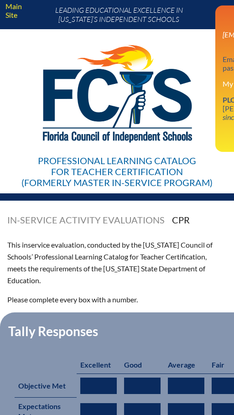
type input "0"
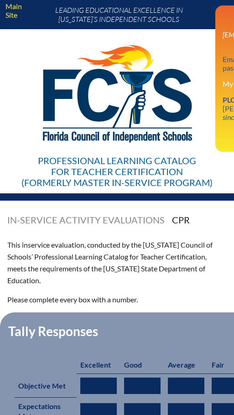
type input "0"
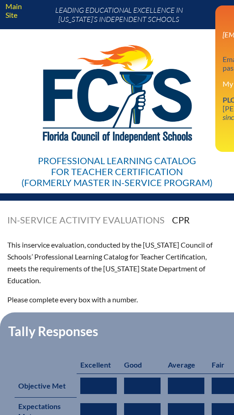
type input "0"
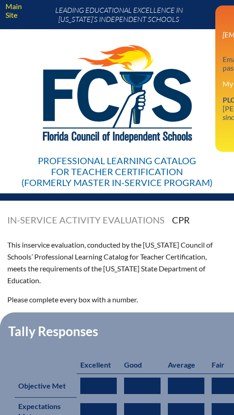
type input "0"
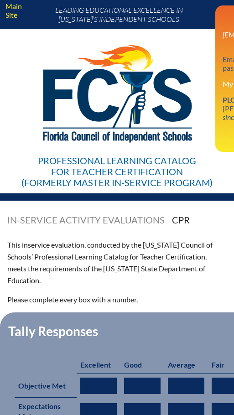
type input "0"
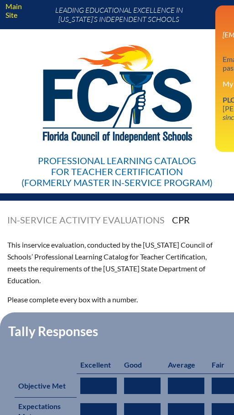
type input "0"
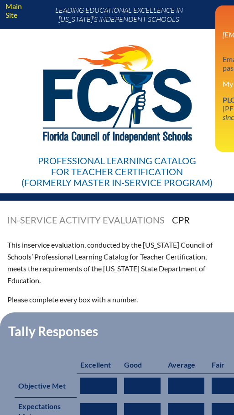
type input "0"
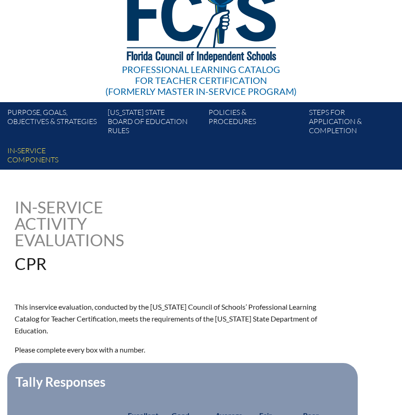
scroll to position [9, 0]
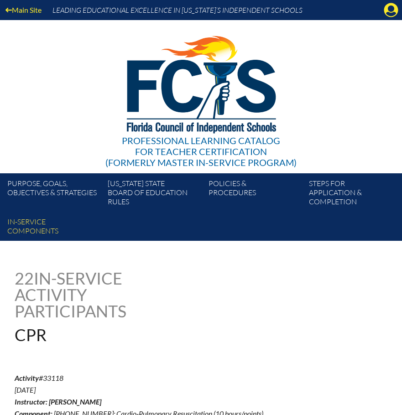
scroll to position [1383, 0]
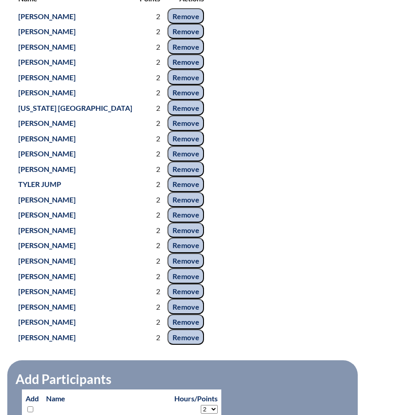
scroll to position [426, 0]
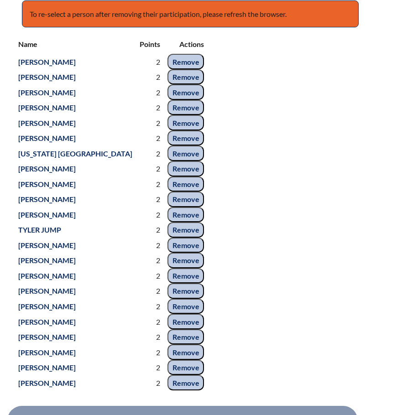
click at [225, 384] on div "Name Points Actions [PERSON_NAME] 2 Remove [PERSON_NAME] 2 Remove [PERSON_NAME]…" at bounding box center [201, 213] width 372 height 356
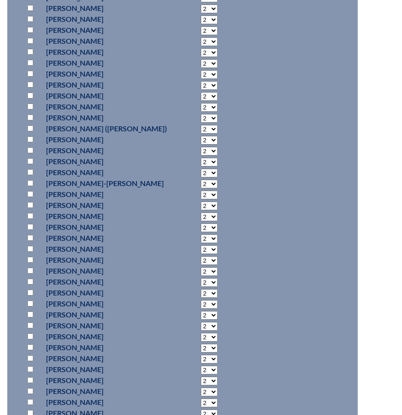
scroll to position [1274, 0]
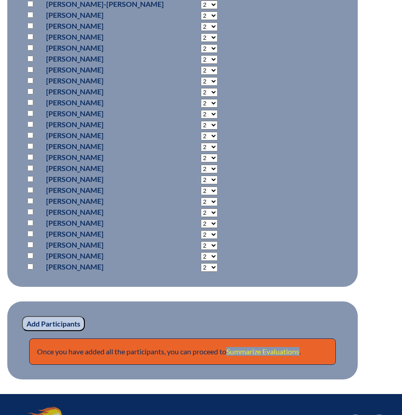
click at [260, 347] on link "Summarize Evaluations" at bounding box center [262, 351] width 73 height 9
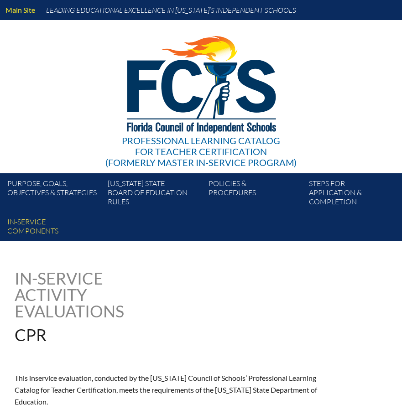
type input "0"
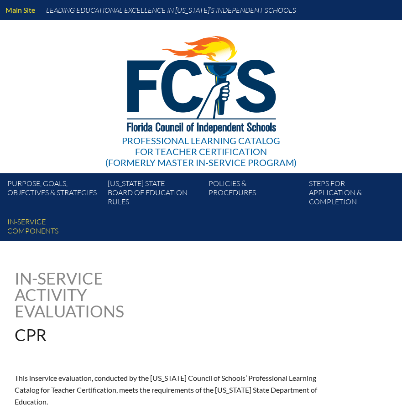
type input "0"
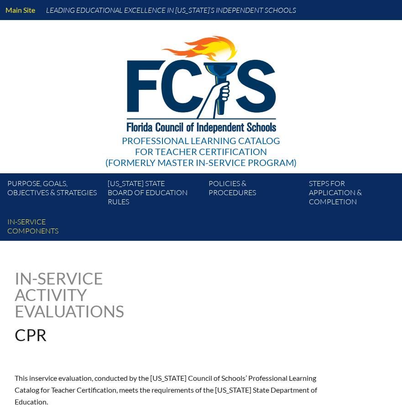
type input "0"
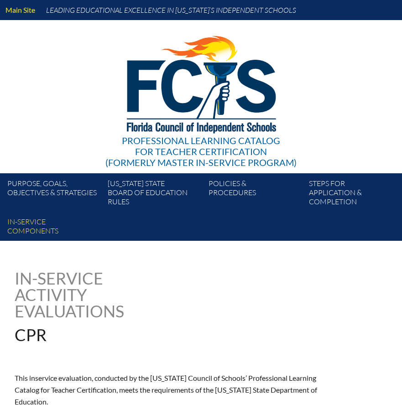
type input "0"
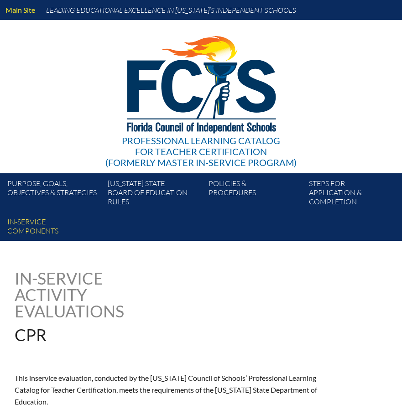
type input "0"
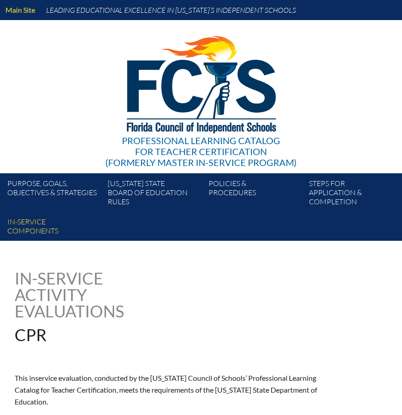
type input "0"
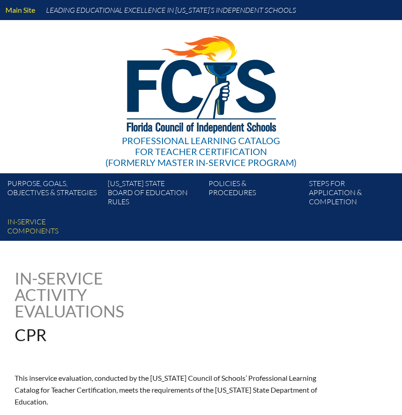
type input "0"
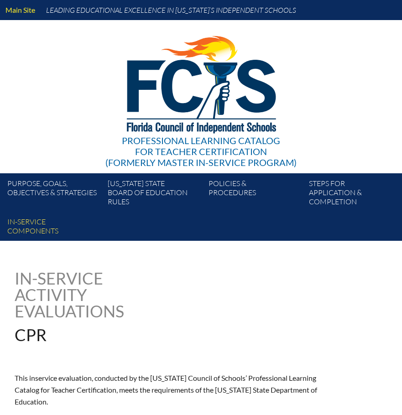
type input "0"
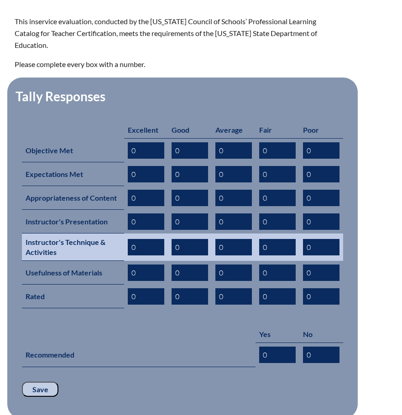
scroll to position [365, 0]
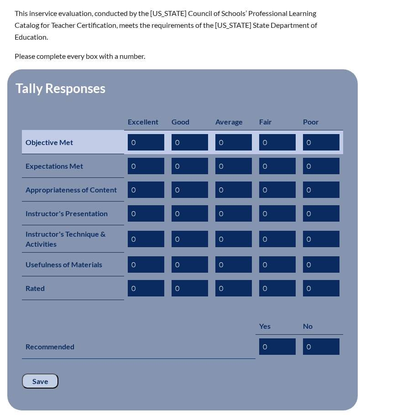
click at [143, 134] on input "0" at bounding box center [146, 142] width 36 height 16
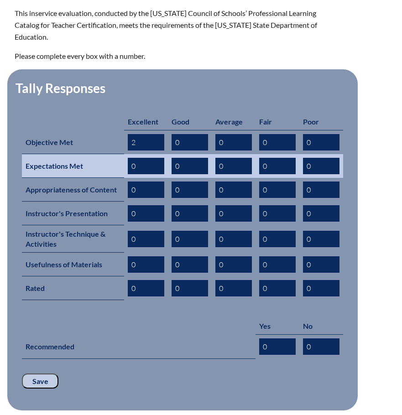
type input "2"
click at [143, 158] on input "0" at bounding box center [146, 166] width 36 height 16
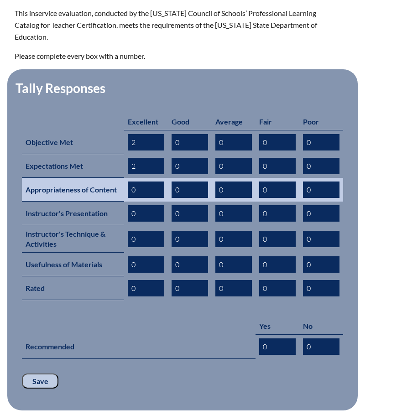
type input "2"
click at [143, 181] on input "0" at bounding box center [146, 189] width 36 height 16
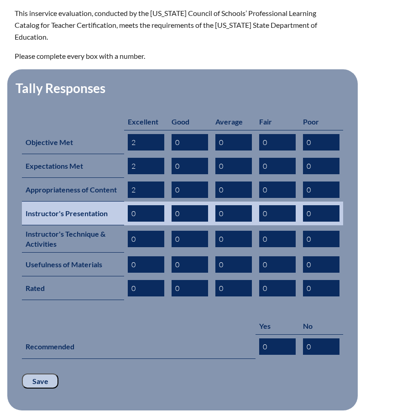
type input "2"
click at [145, 205] on input "0" at bounding box center [146, 213] width 36 height 16
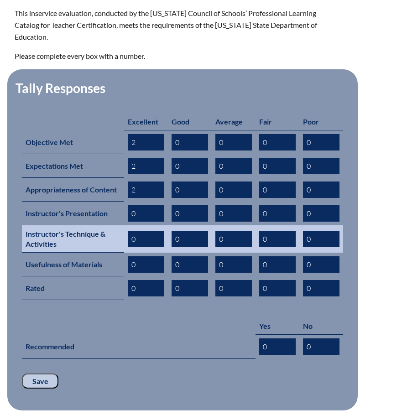
drag, startPoint x: 145, startPoint y: 197, endPoint x: 146, endPoint y: 222, distance: 25.1
click at [145, 205] on input "0" at bounding box center [146, 213] width 36 height 16
type input "2"
click at [146, 231] on input "0" at bounding box center [146, 239] width 36 height 16
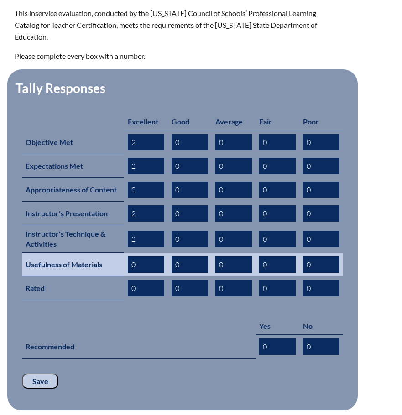
type input "2"
click at [139, 256] on input "0" at bounding box center [146, 264] width 36 height 16
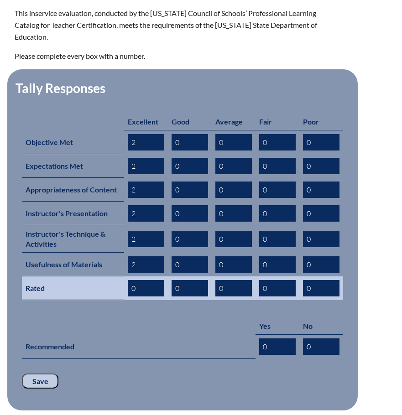
type input "2"
click at [142, 280] on input "0" at bounding box center [146, 288] width 36 height 16
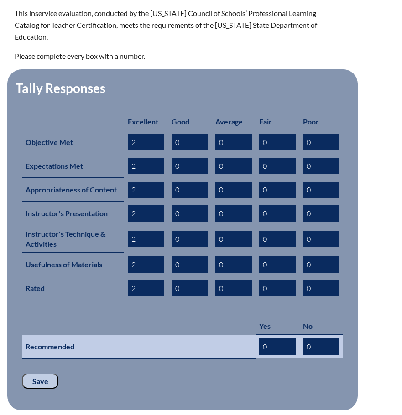
type input "2"
click at [267, 338] on input "0" at bounding box center [277, 346] width 36 height 16
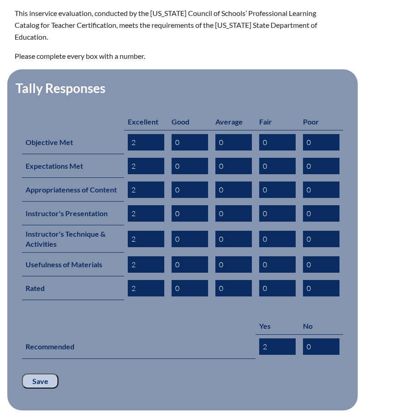
type input "2"
click at [32, 373] on input "Save" at bounding box center [40, 380] width 36 height 15
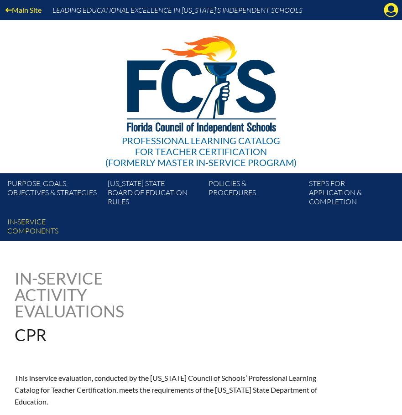
click at [39, 145] on div "Professional Learning Catalog for Teacher Certification (formerly Master In-ser…" at bounding box center [201, 96] width 402 height 153
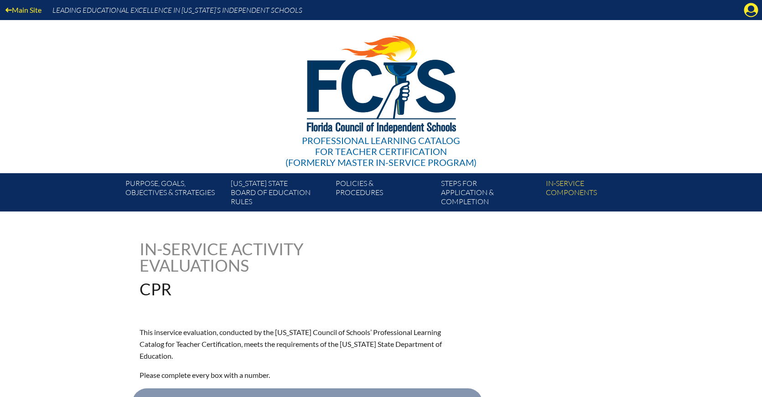
click at [52, 76] on div "Main Site Leading Educational Excellence in [US_STATE]’s Independent Schools Pr…" at bounding box center [381, 105] width 762 height 211
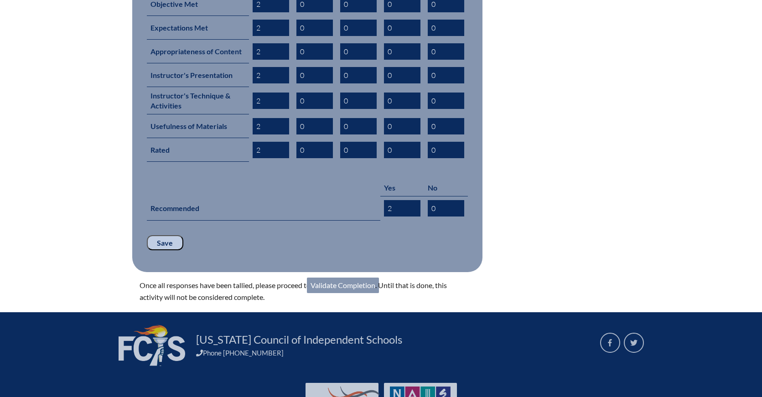
scroll to position [488, 0]
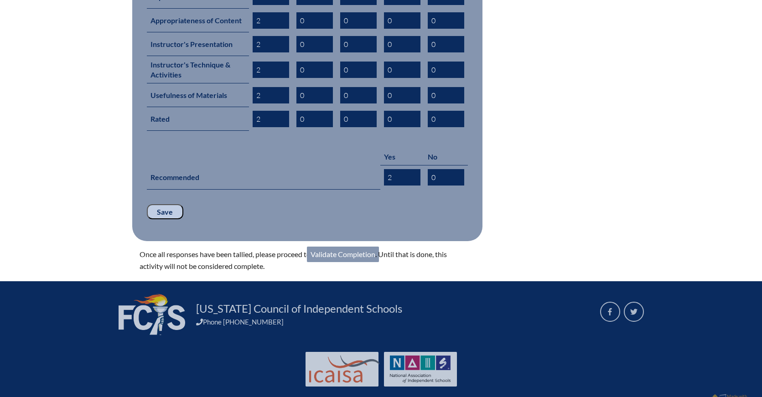
click at [160, 204] on input "Save" at bounding box center [165, 211] width 36 height 15
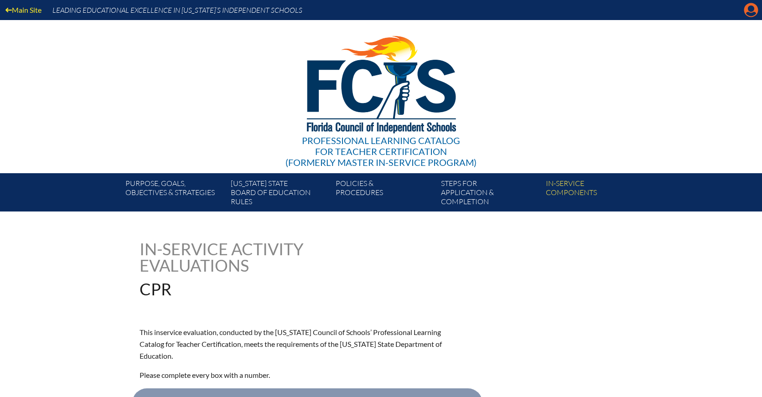
click at [752, 13] on icon "Manage account" at bounding box center [750, 10] width 15 height 15
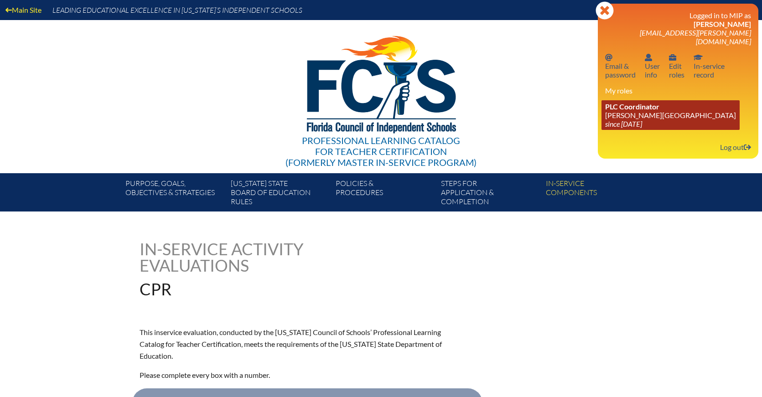
click at [632, 102] on span "PLC Coordinator" at bounding box center [632, 106] width 54 height 9
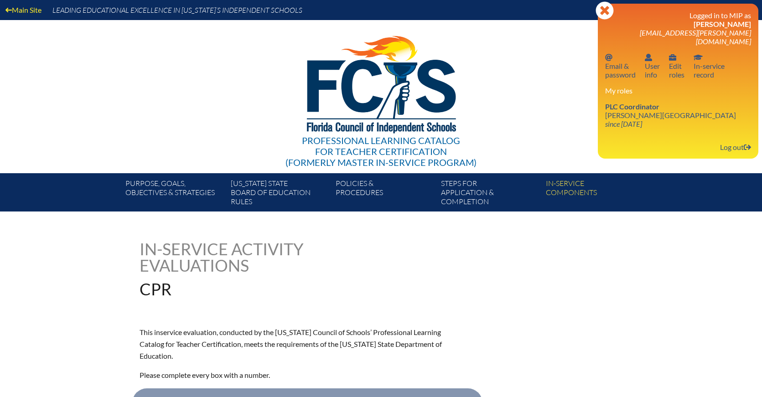
click at [107, 97] on div "Professional Learning Catalog for Teacher Certification (formerly Master In-ser…" at bounding box center [381, 96] width 554 height 153
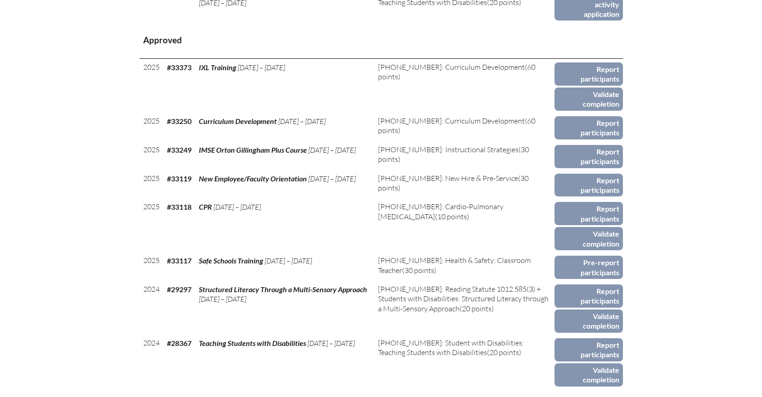
scroll to position [456, 0]
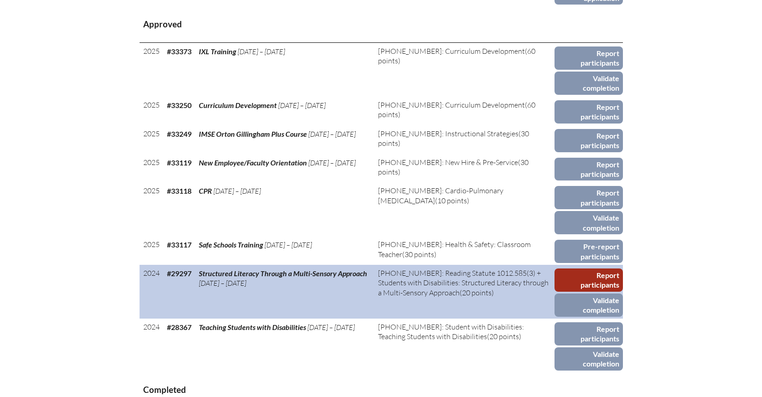
click at [607, 268] on link "Report participants" at bounding box center [588, 279] width 68 height 23
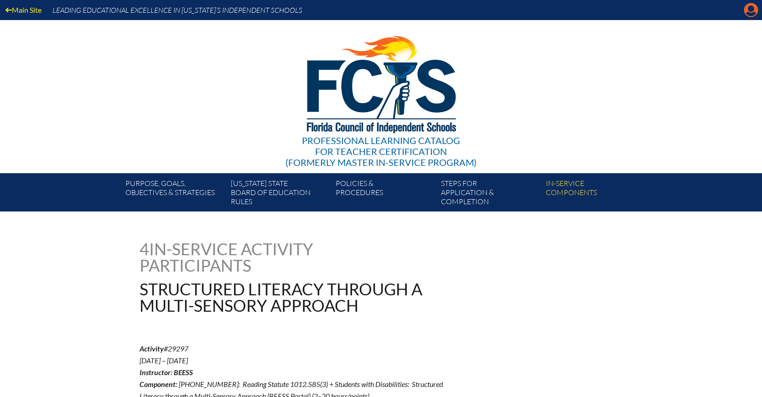
click at [750, 13] on icon "Manage account" at bounding box center [750, 10] width 15 height 15
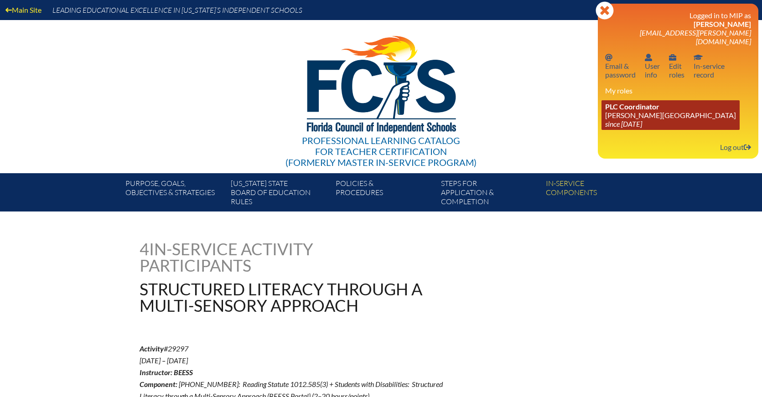
click at [624, 119] on icon "since [DATE]" at bounding box center [623, 123] width 37 height 9
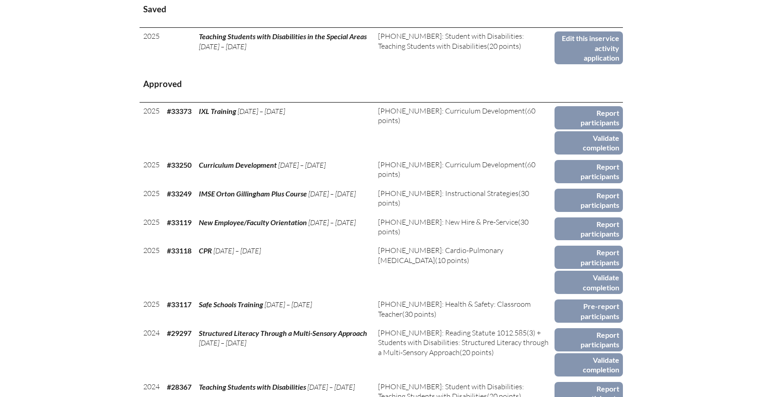
scroll to position [410, 0]
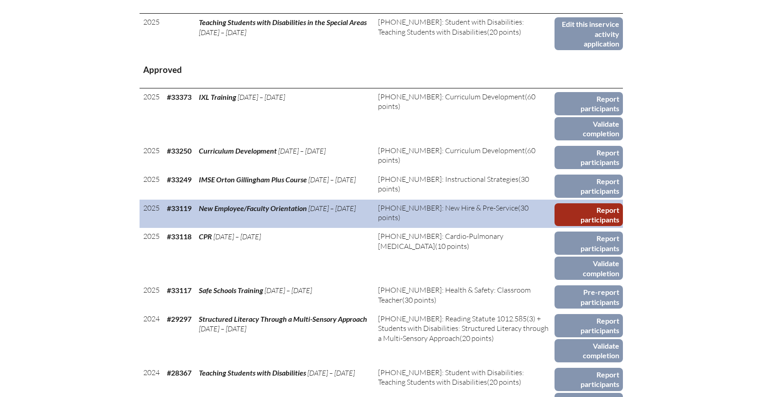
click at [604, 203] on link "Report participants" at bounding box center [588, 214] width 68 height 23
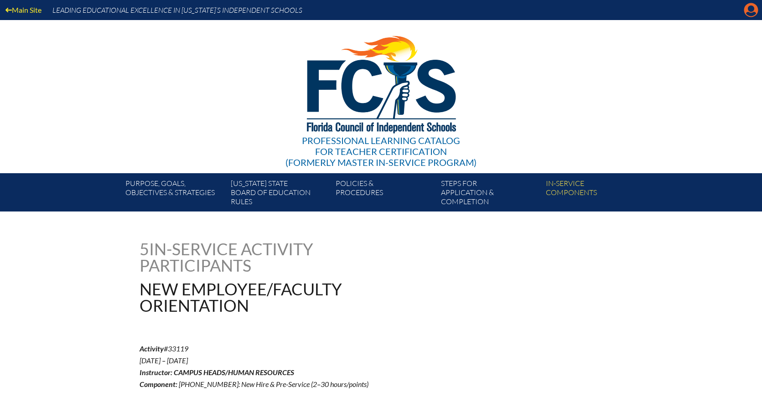
click at [750, 12] on icon at bounding box center [751, 10] width 14 height 14
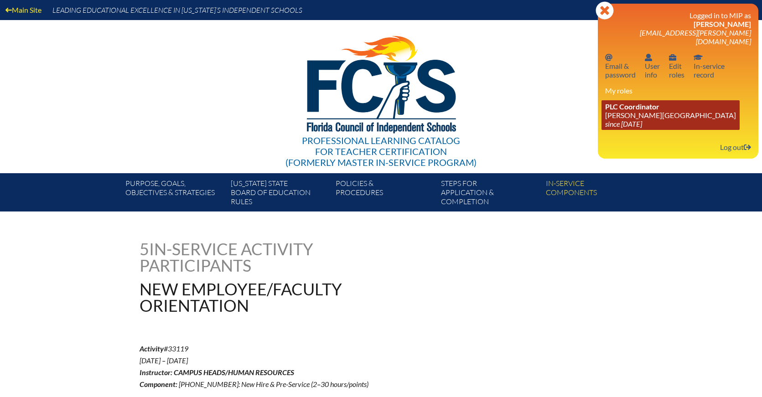
click at [616, 102] on span "PLC Coordinator" at bounding box center [632, 106] width 54 height 9
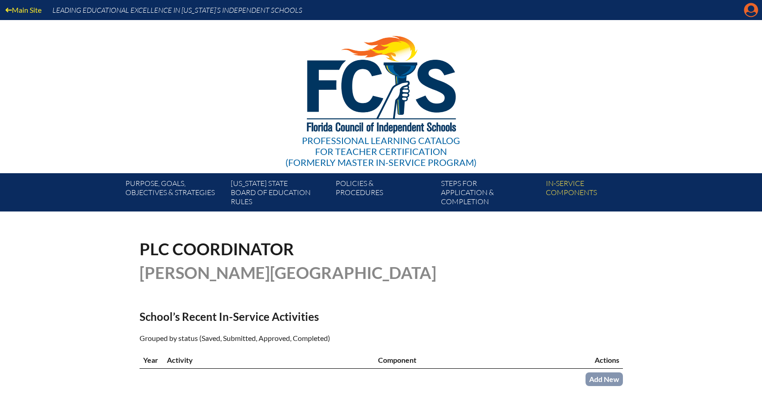
click at [751, 12] on icon at bounding box center [751, 10] width 14 height 14
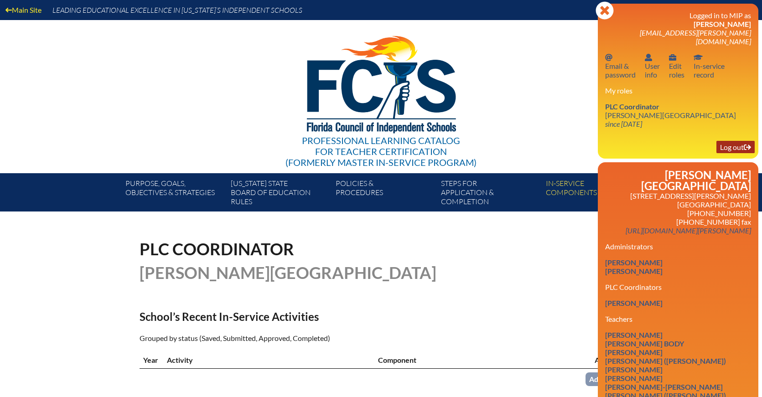
click at [734, 141] on link "Log out Log out" at bounding box center [735, 147] width 38 height 12
